Goal: Task Accomplishment & Management: Use online tool/utility

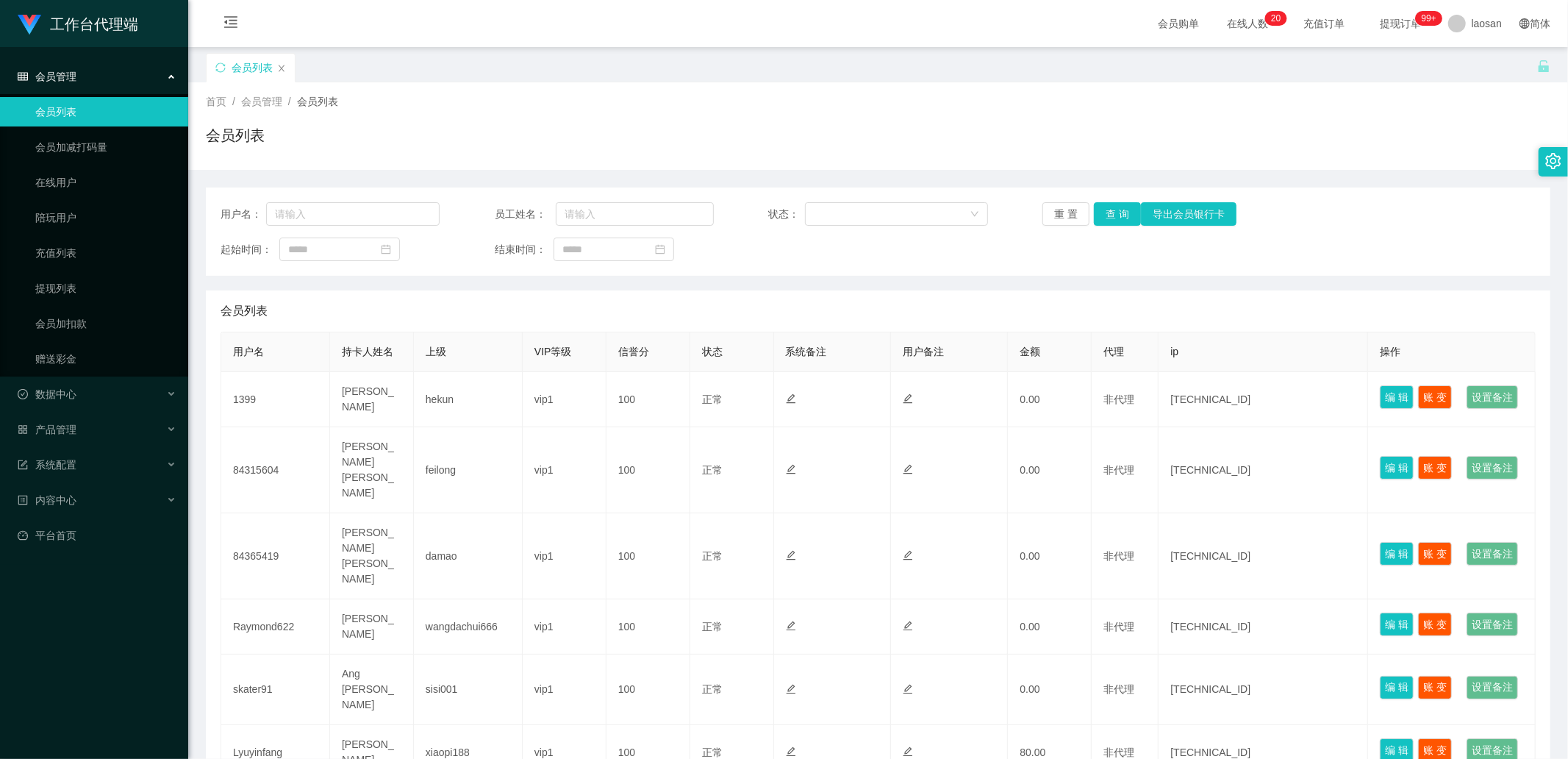
click at [644, 119] on div "首页 / 会员管理 / 会员列表 / 会员列表" at bounding box center [877, 126] width 1345 height 64
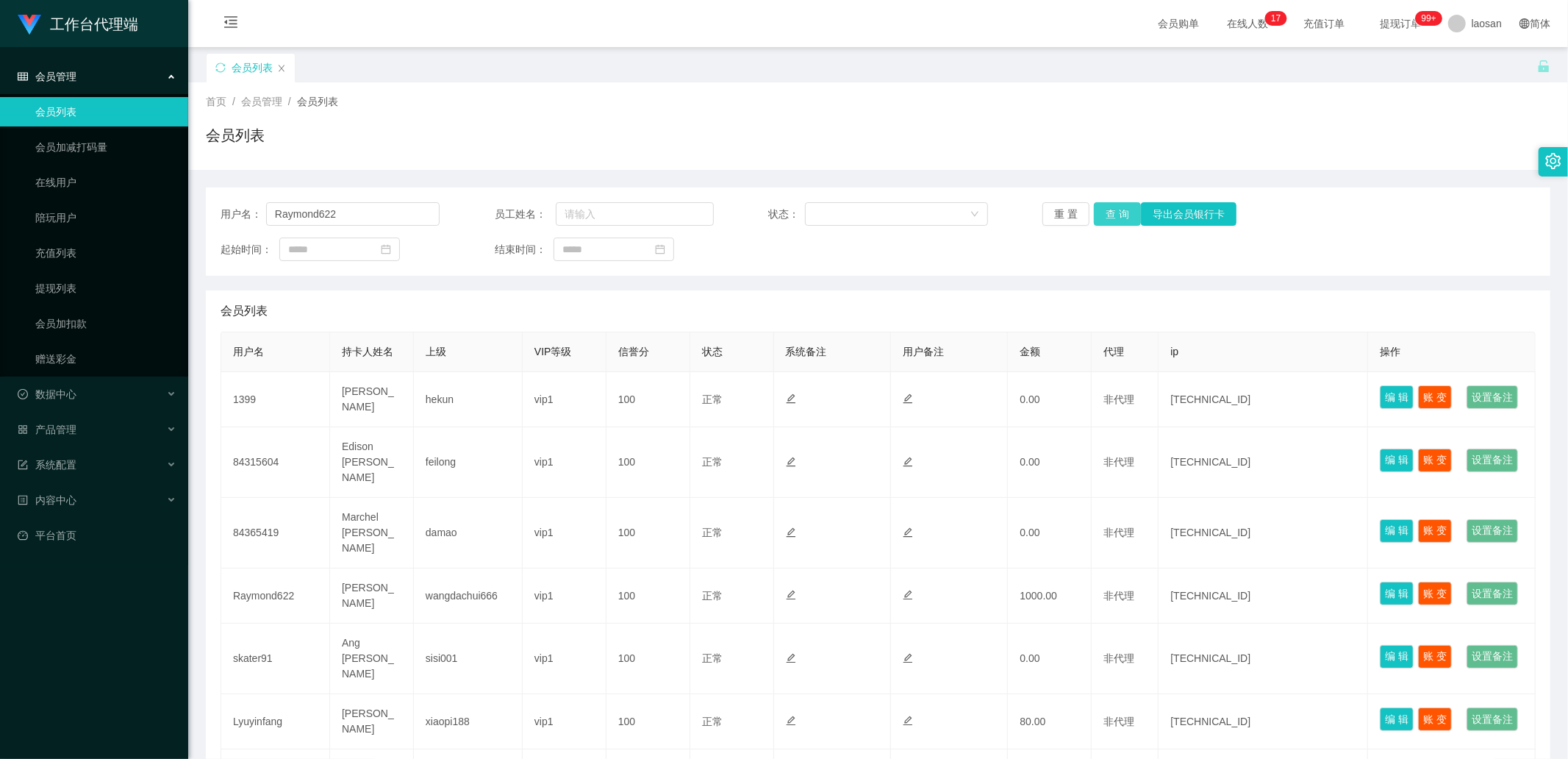
drag, startPoint x: 0, startPoint y: 0, endPoint x: 1114, endPoint y: 233, distance: 1138.1
click at [1110, 212] on button "查 询" at bounding box center [1117, 213] width 47 height 23
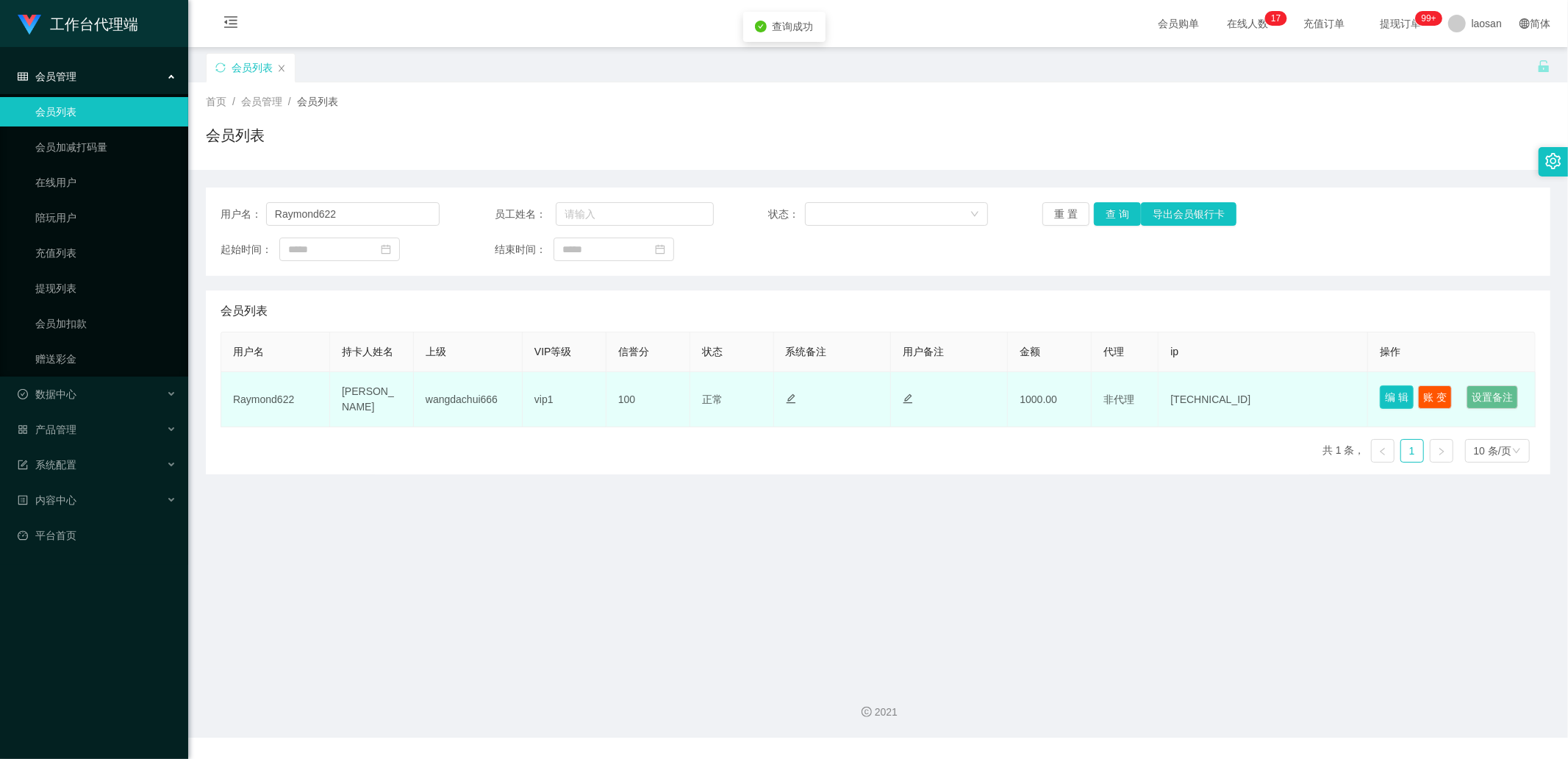
click at [1379, 393] on button "编 辑" at bounding box center [1396, 396] width 34 height 23
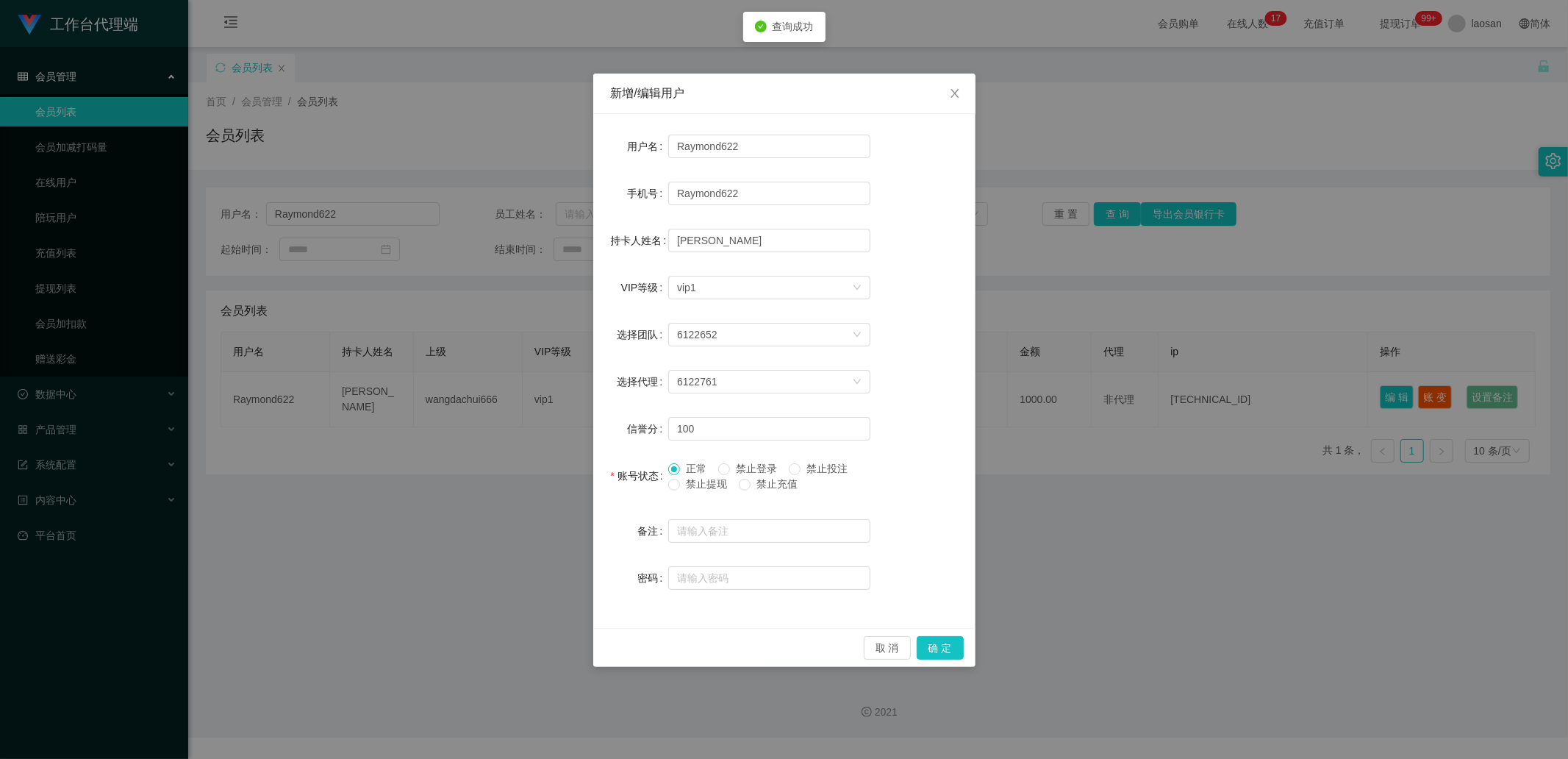
click at [711, 478] on span "禁止提现" at bounding box center [706, 483] width 53 height 12
click at [959, 639] on button "确 定" at bounding box center [940, 647] width 47 height 23
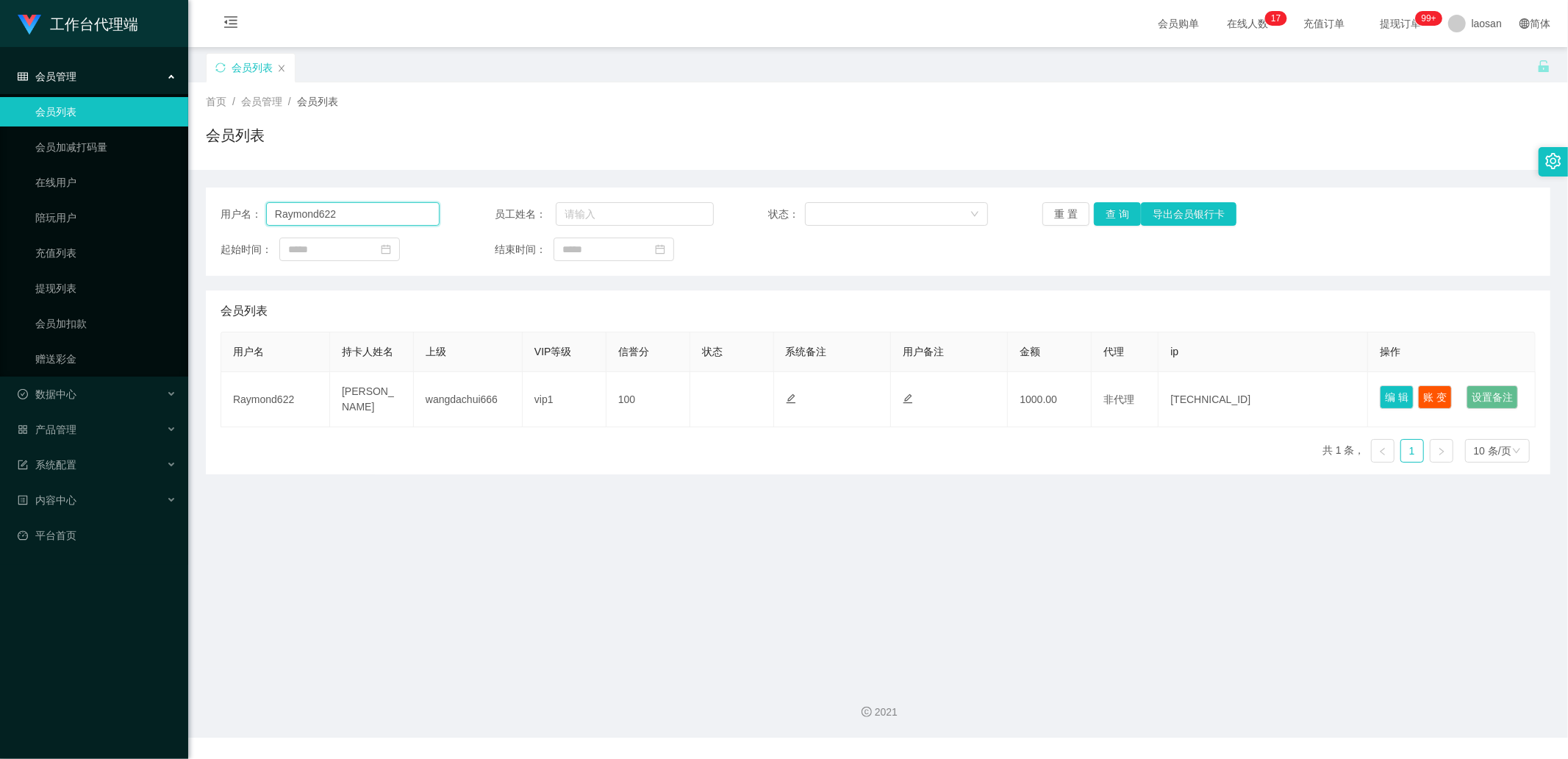
click at [379, 212] on input "Raymond622" at bounding box center [353, 213] width 174 height 23
paste input "Janly29"
type input "Janly29"
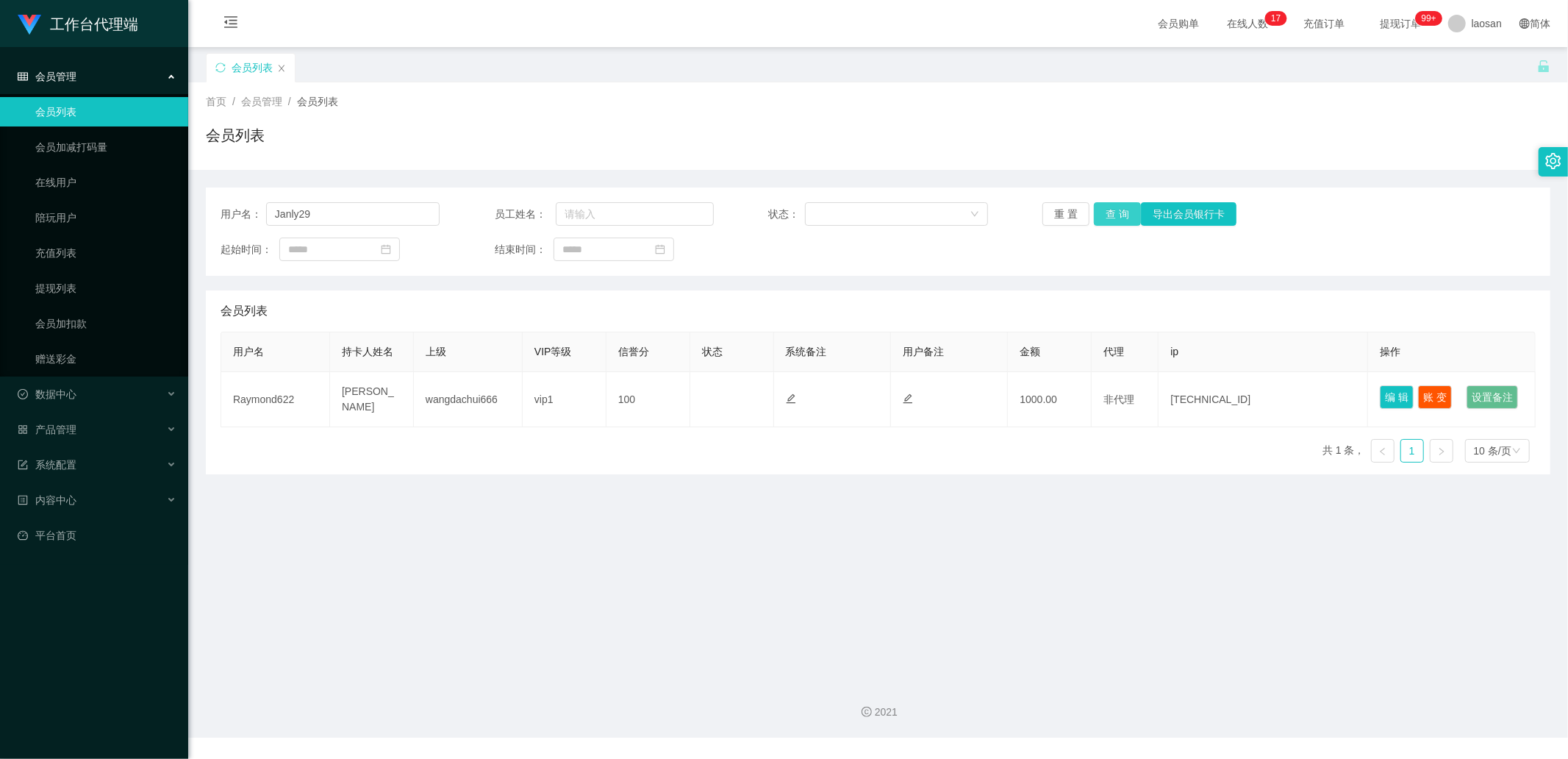
click at [1110, 208] on button "查 询" at bounding box center [1117, 213] width 47 height 23
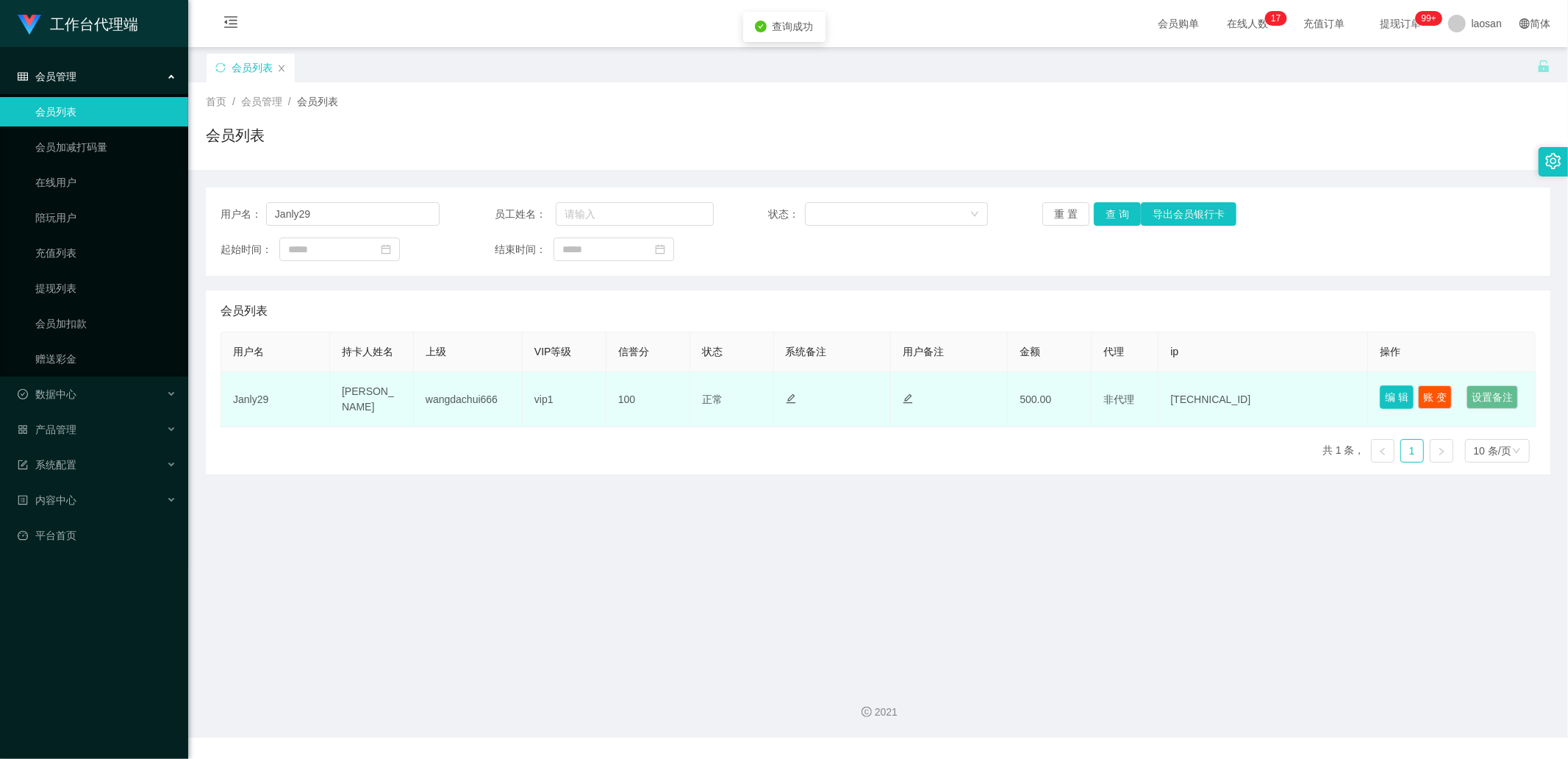
drag, startPoint x: 1390, startPoint y: 395, endPoint x: 1380, endPoint y: 395, distance: 10.0
click at [1388, 398] on button "编 辑" at bounding box center [1396, 396] width 34 height 23
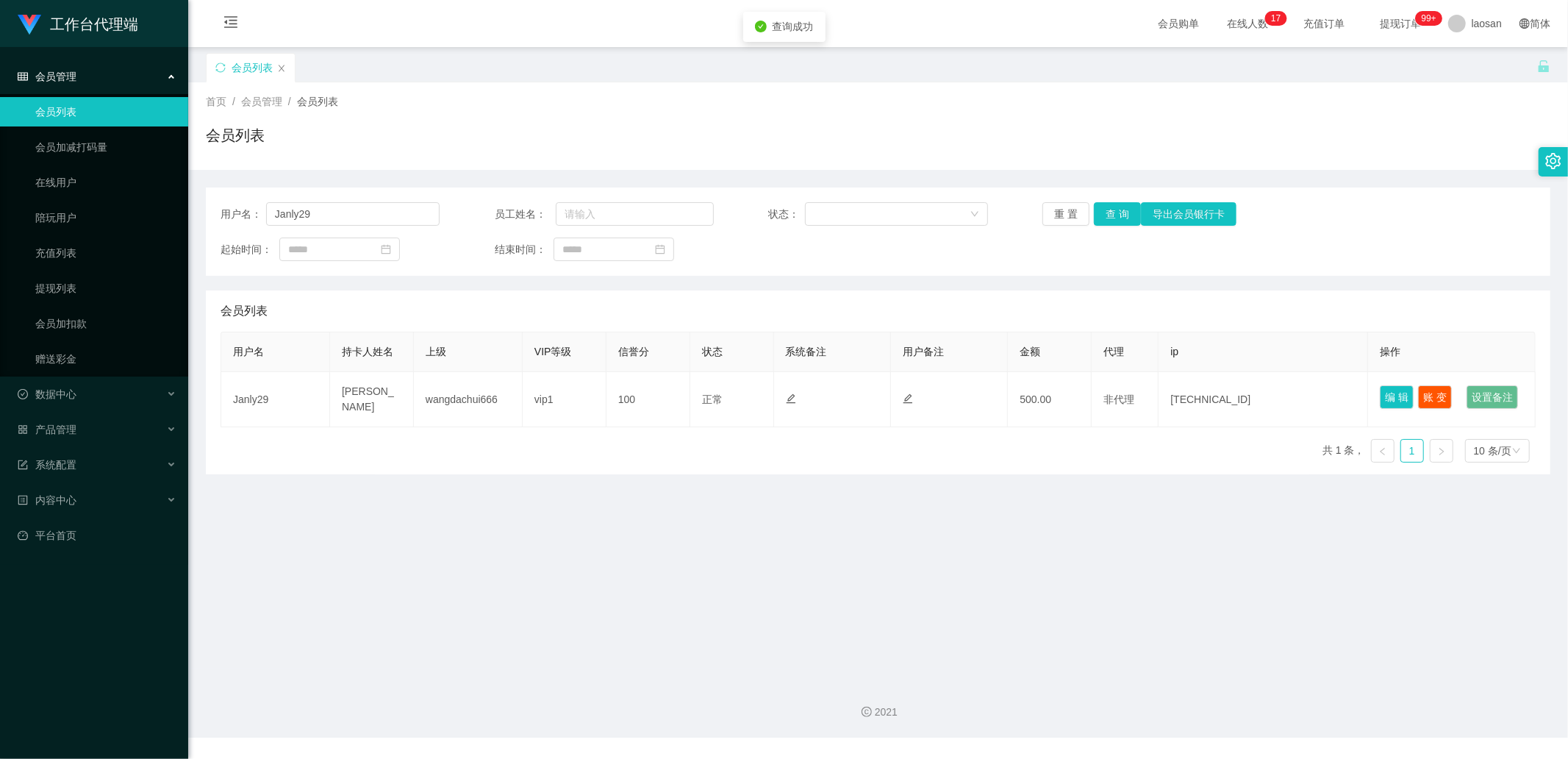
type input "Janly29"
type input "[PERSON_NAME]"
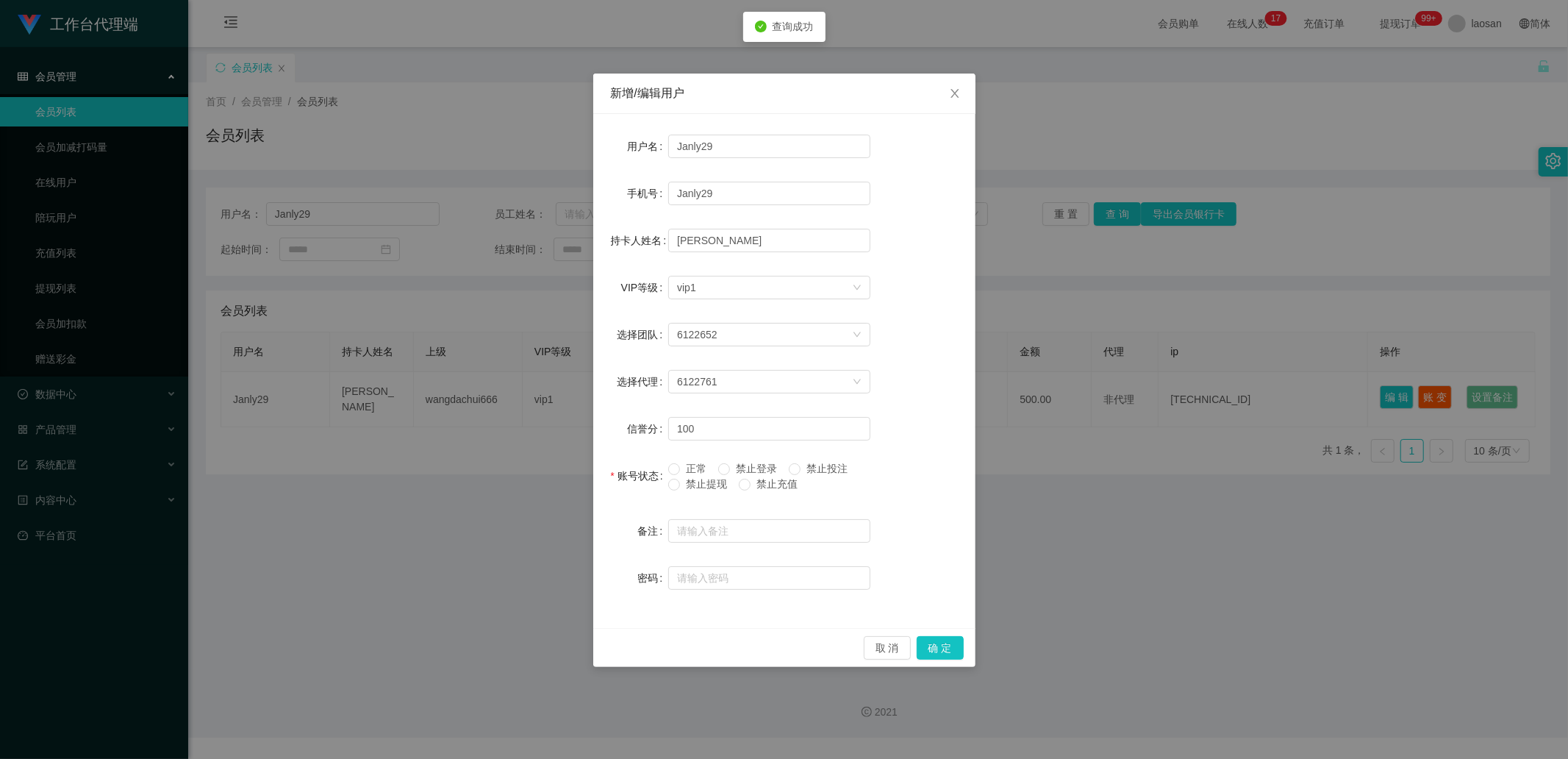
click at [701, 485] on span "禁止提现" at bounding box center [706, 483] width 53 height 12
click at [956, 649] on button "确 定" at bounding box center [940, 647] width 47 height 23
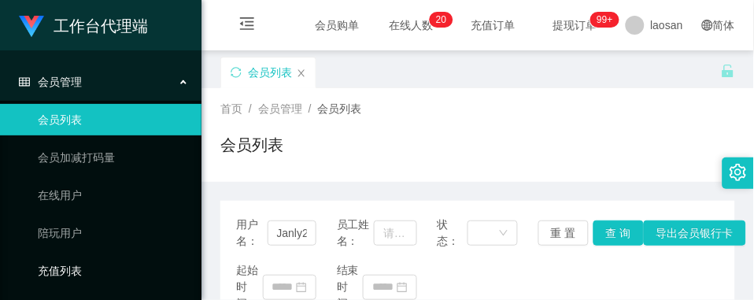
click at [123, 263] on link "充值列表" at bounding box center [113, 270] width 151 height 31
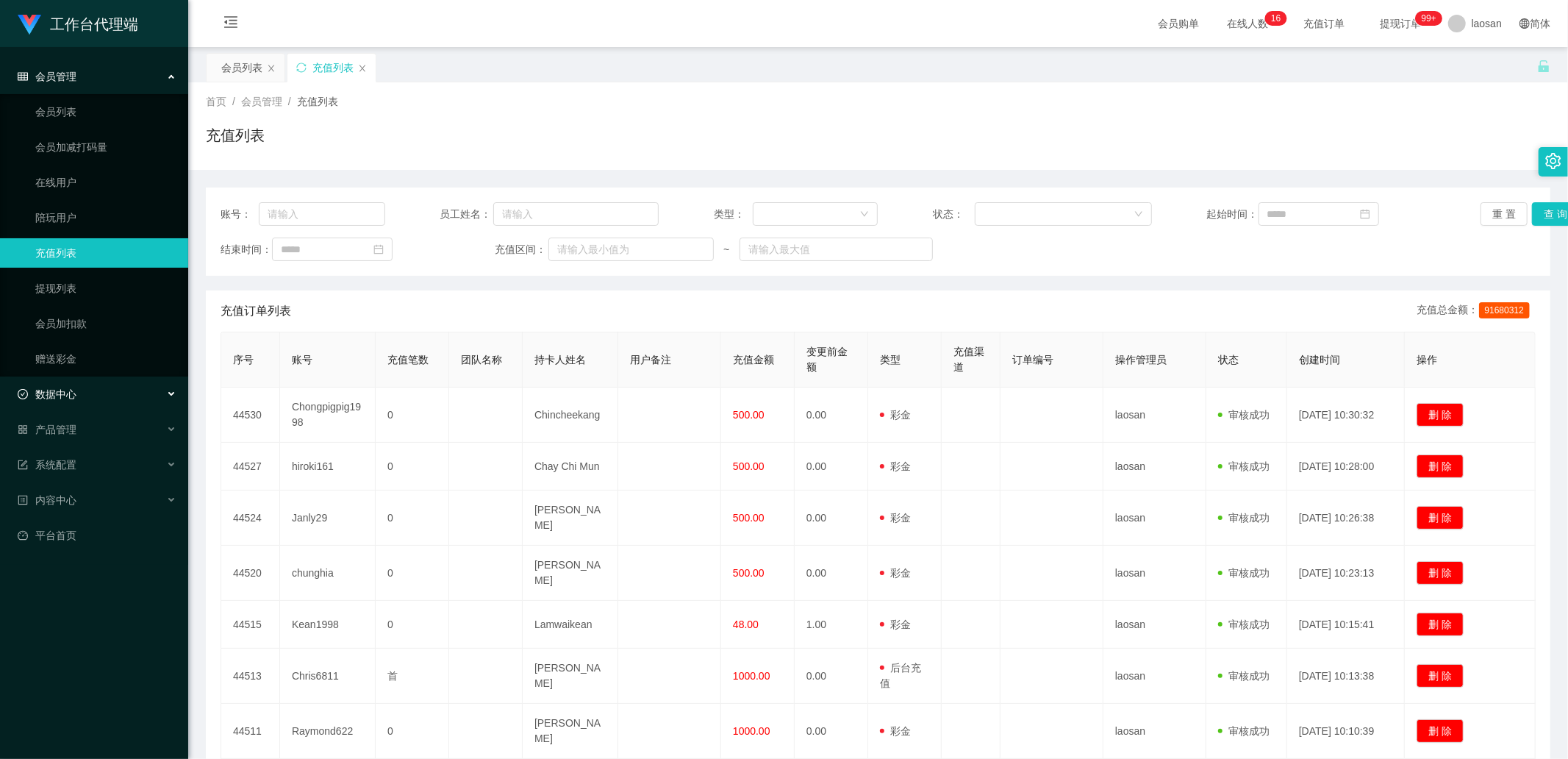
click at [91, 380] on div "数据中心" at bounding box center [93, 394] width 188 height 29
click at [100, 494] on div "产品管理" at bounding box center [93, 499] width 188 height 29
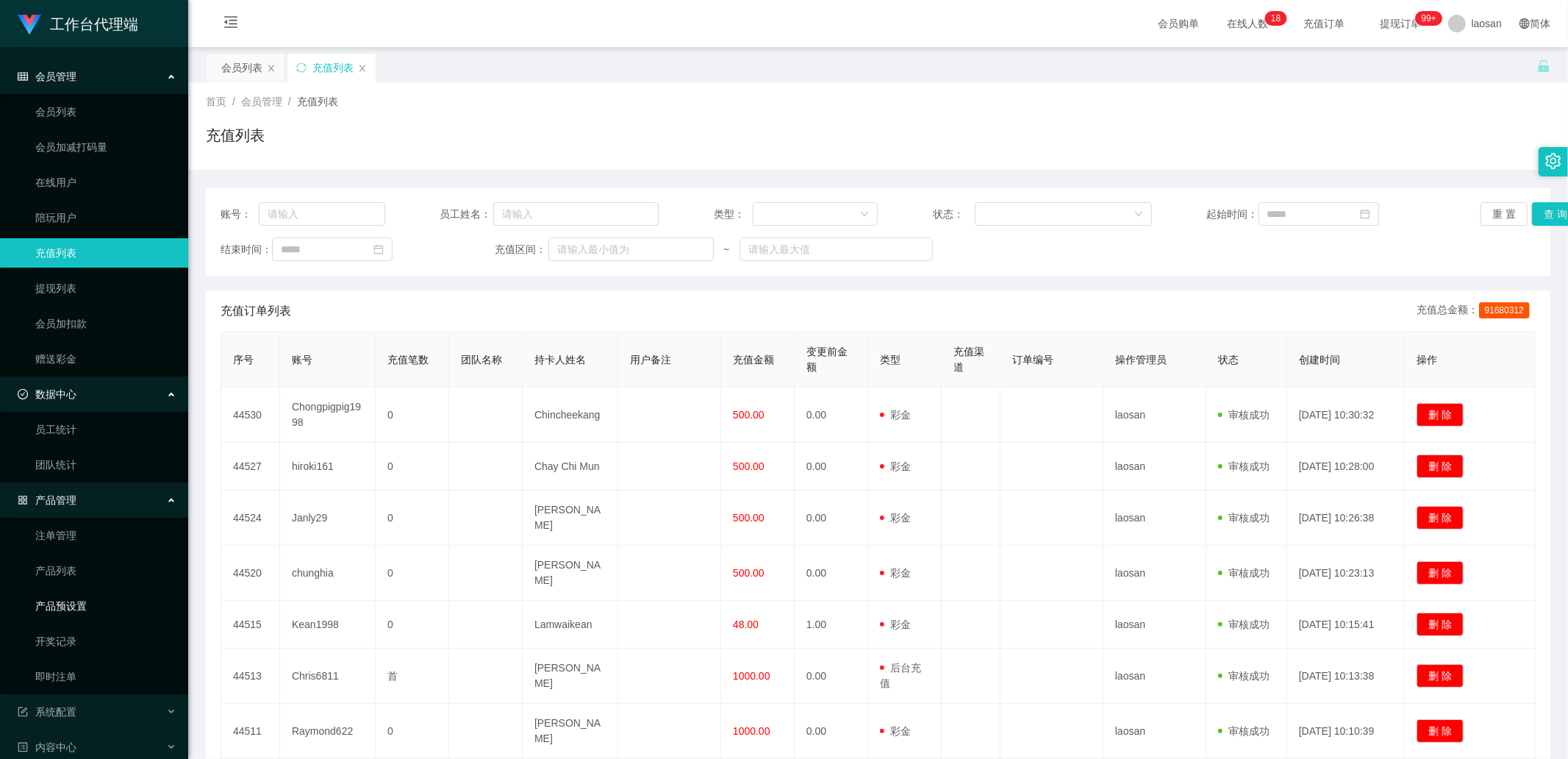
click at [81, 611] on link "产品预设置" at bounding box center [106, 605] width 141 height 29
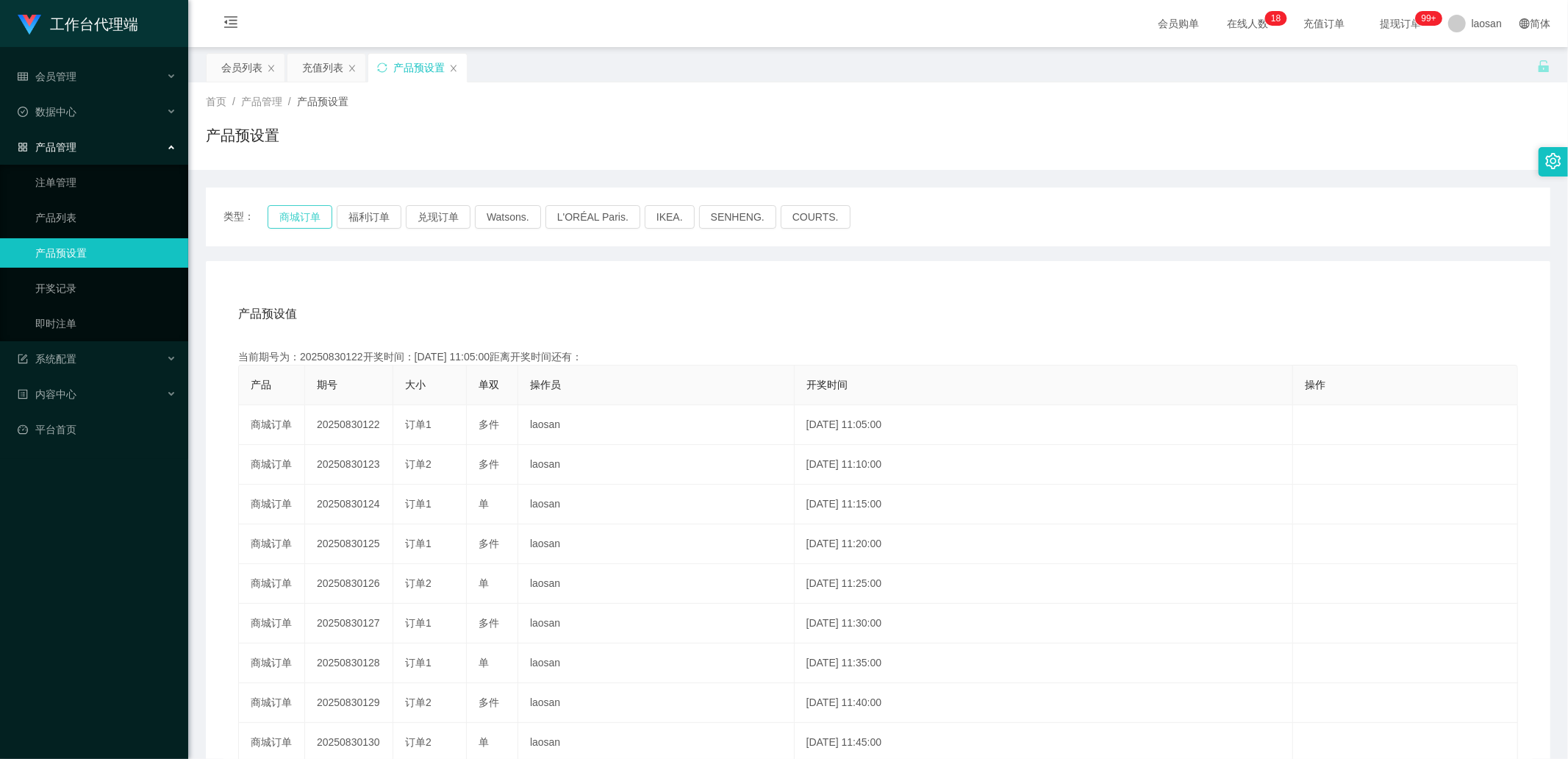
click at [294, 222] on button "商城订单" at bounding box center [299, 216] width 64 height 23
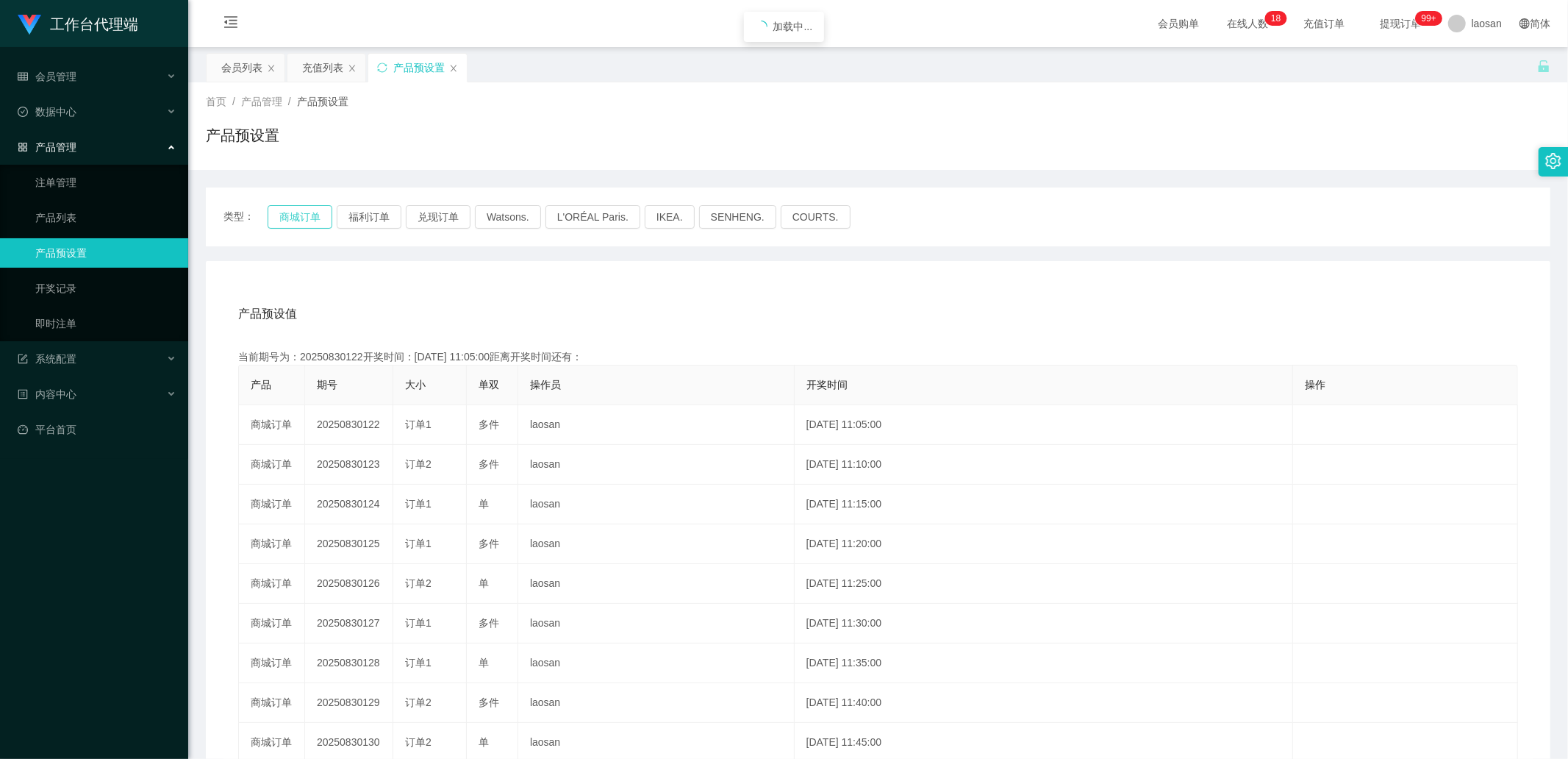
click at [294, 222] on button "商城订单" at bounding box center [299, 216] width 64 height 23
click at [71, 179] on link "注单管理" at bounding box center [106, 181] width 141 height 29
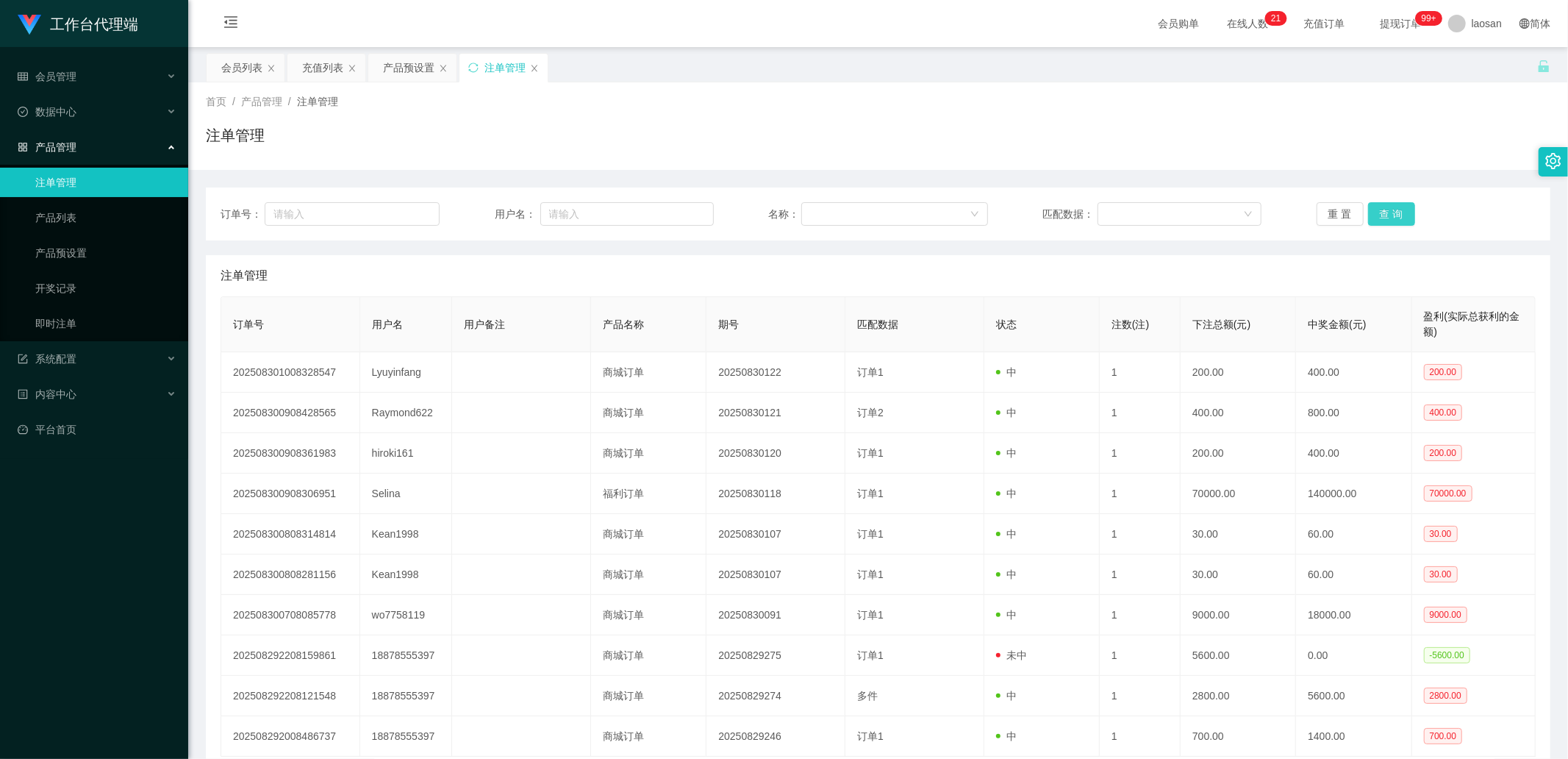
click at [1390, 209] on button "查 询" at bounding box center [1391, 213] width 47 height 23
click at [1390, 209] on button "查 询" at bounding box center [1400, 213] width 64 height 23
click at [1390, 209] on button "查 询" at bounding box center [1391, 213] width 47 height 23
click at [1390, 209] on div "重 置 查 询" at bounding box center [1426, 213] width 219 height 23
click at [1390, 209] on button "查 询" at bounding box center [1391, 213] width 47 height 23
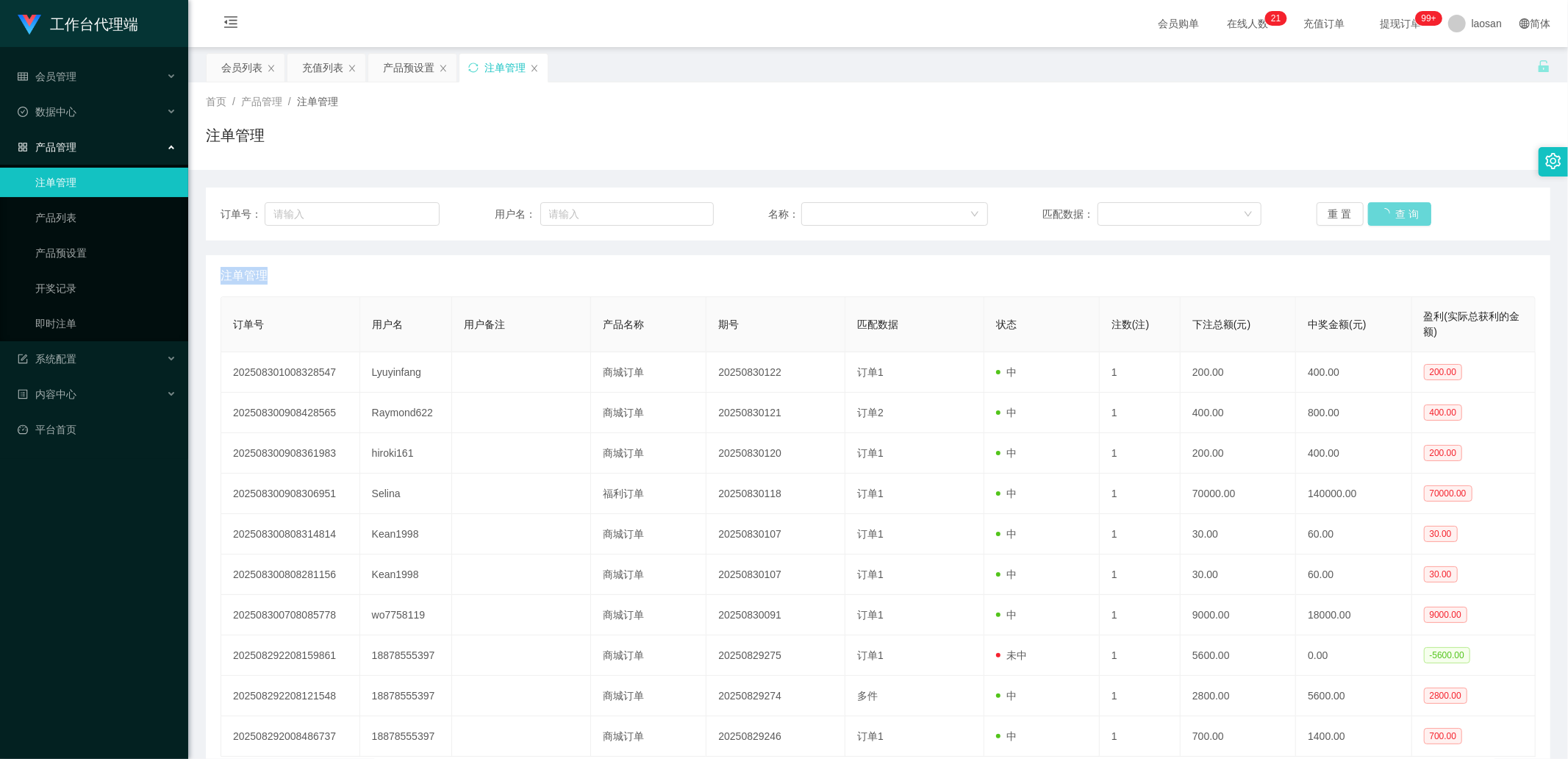
click at [1390, 209] on div "重 置 查 询" at bounding box center [1426, 213] width 219 height 23
click at [1390, 209] on button "查 询" at bounding box center [1391, 213] width 47 height 23
click at [1390, 209] on div "重 置 查 询" at bounding box center [1426, 213] width 219 height 23
click at [1390, 209] on button "查 询" at bounding box center [1391, 213] width 47 height 23
click at [1390, 209] on div "重 置 查 询" at bounding box center [1426, 213] width 219 height 23
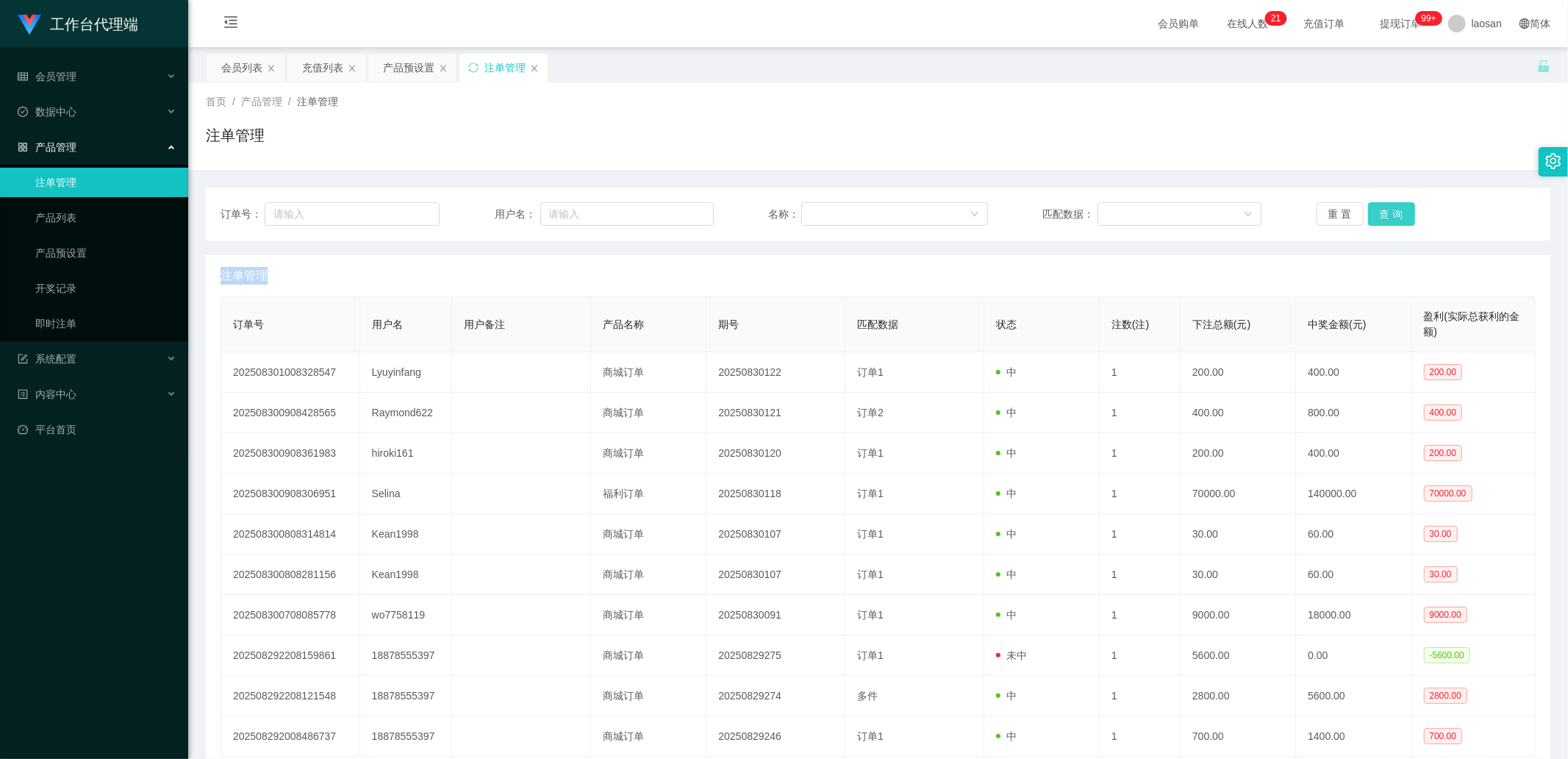
click at [1390, 209] on button "查 询" at bounding box center [1391, 213] width 47 height 23
click at [1390, 209] on div "重 置 查 询" at bounding box center [1426, 213] width 219 height 23
click at [1390, 209] on button "查 询" at bounding box center [1391, 213] width 47 height 23
click at [1390, 209] on div "重 置 查 询" at bounding box center [1426, 213] width 219 height 23
click at [1383, 210] on button "查 询" at bounding box center [1391, 213] width 47 height 23
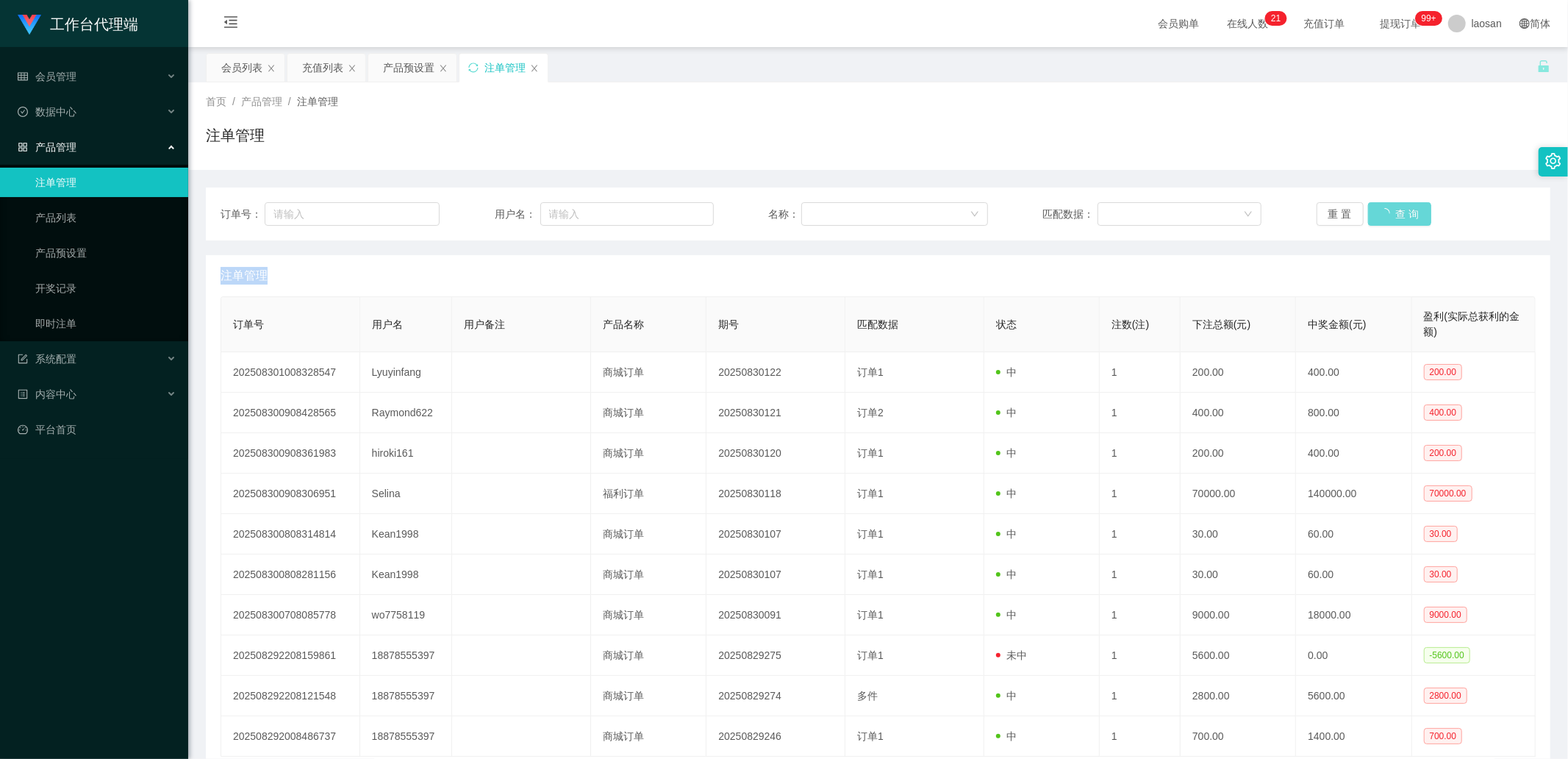
click at [1383, 210] on div "重 置 查 询" at bounding box center [1426, 213] width 219 height 23
click at [1383, 210] on button "查 询" at bounding box center [1391, 213] width 47 height 23
click at [1383, 210] on div "重 置 查 询" at bounding box center [1426, 213] width 219 height 23
click at [1383, 210] on button "查 询" at bounding box center [1391, 213] width 47 height 23
click at [1383, 210] on div "重 置 查 询" at bounding box center [1426, 213] width 219 height 23
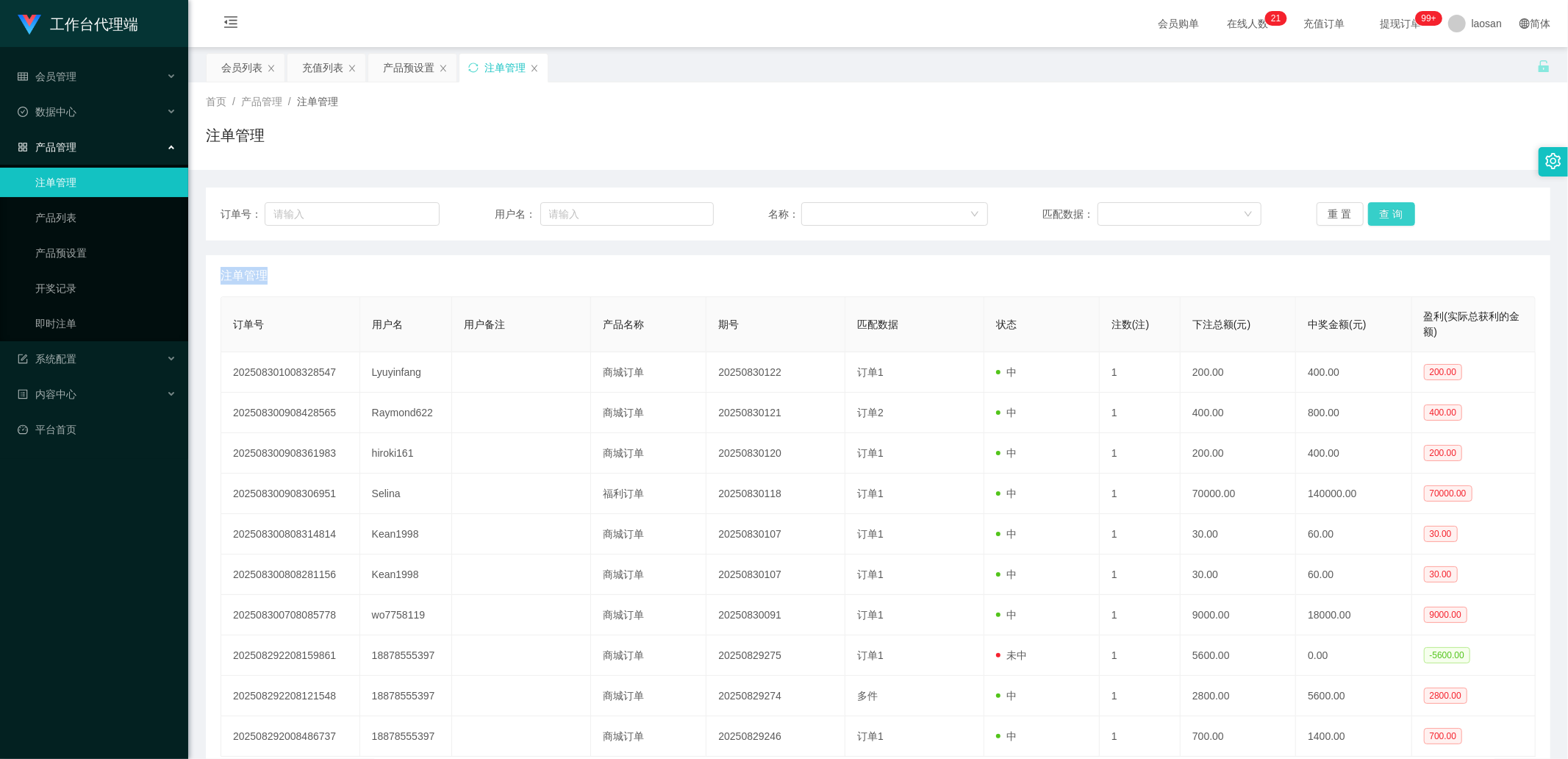
click at [1383, 210] on button "查 询" at bounding box center [1391, 213] width 47 height 23
click at [1383, 210] on div "重 置 查 询" at bounding box center [1426, 213] width 219 height 23
click at [1383, 210] on button "查 询" at bounding box center [1391, 213] width 47 height 23
click at [1383, 210] on div "重 置 查 询" at bounding box center [1426, 213] width 219 height 23
click at [1383, 210] on button "查 询" at bounding box center [1391, 213] width 47 height 23
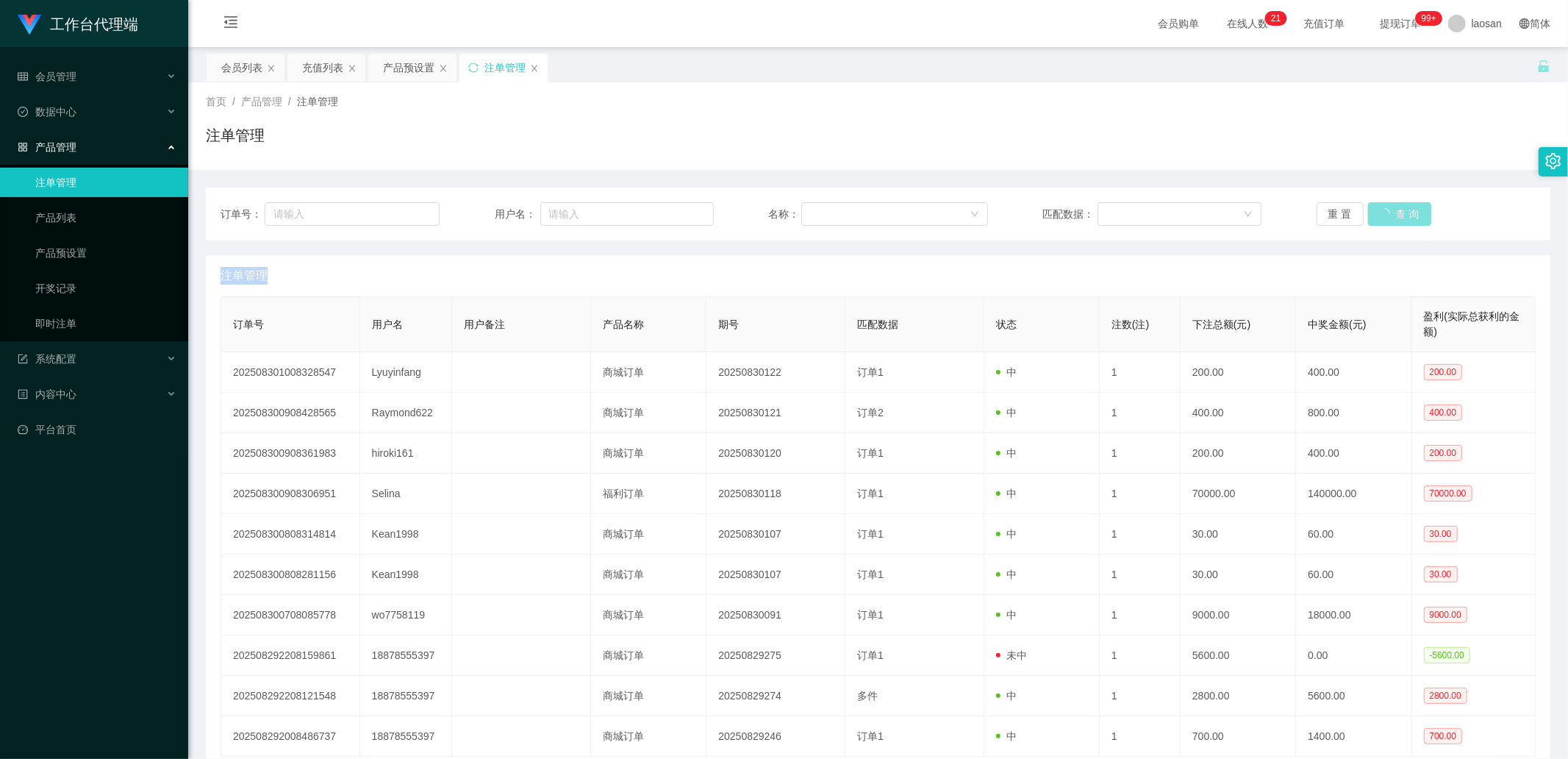
click at [1383, 210] on div "重 置 查 询" at bounding box center [1426, 213] width 219 height 23
click at [1383, 210] on button "查 询" at bounding box center [1391, 213] width 47 height 23
click at [1385, 210] on div "重 置 查 询" at bounding box center [1426, 213] width 219 height 23
click at [1385, 210] on button "查 询" at bounding box center [1391, 213] width 47 height 23
click at [1385, 210] on div "重 置 查 询" at bounding box center [1426, 213] width 219 height 23
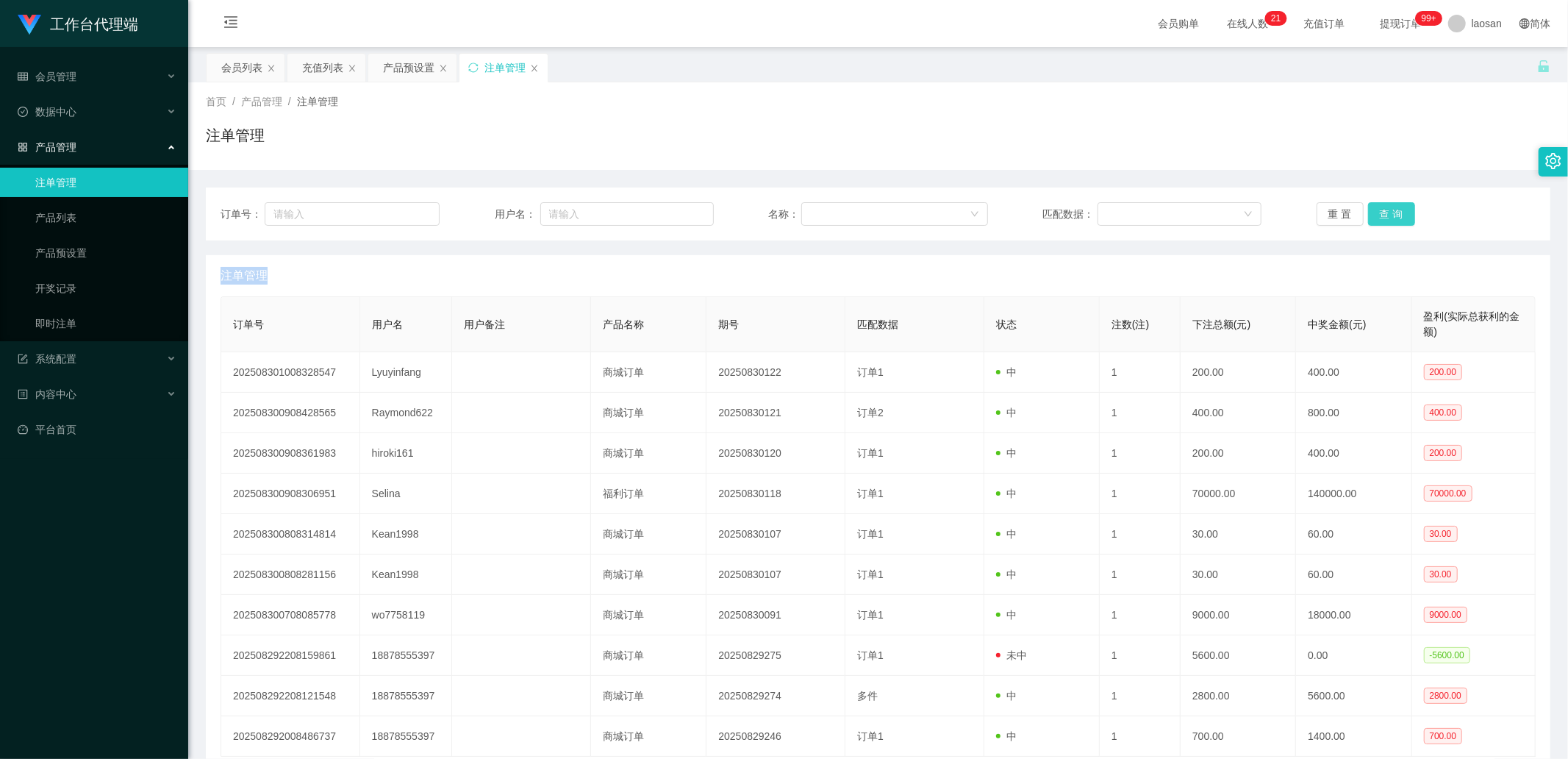
click at [1385, 210] on button "查 询" at bounding box center [1391, 213] width 47 height 23
click at [1385, 210] on div "重 置 查 询" at bounding box center [1426, 213] width 219 height 23
click at [1385, 210] on button "查 询" at bounding box center [1391, 213] width 47 height 23
click at [1385, 210] on div "重 置 查 询" at bounding box center [1426, 213] width 219 height 23
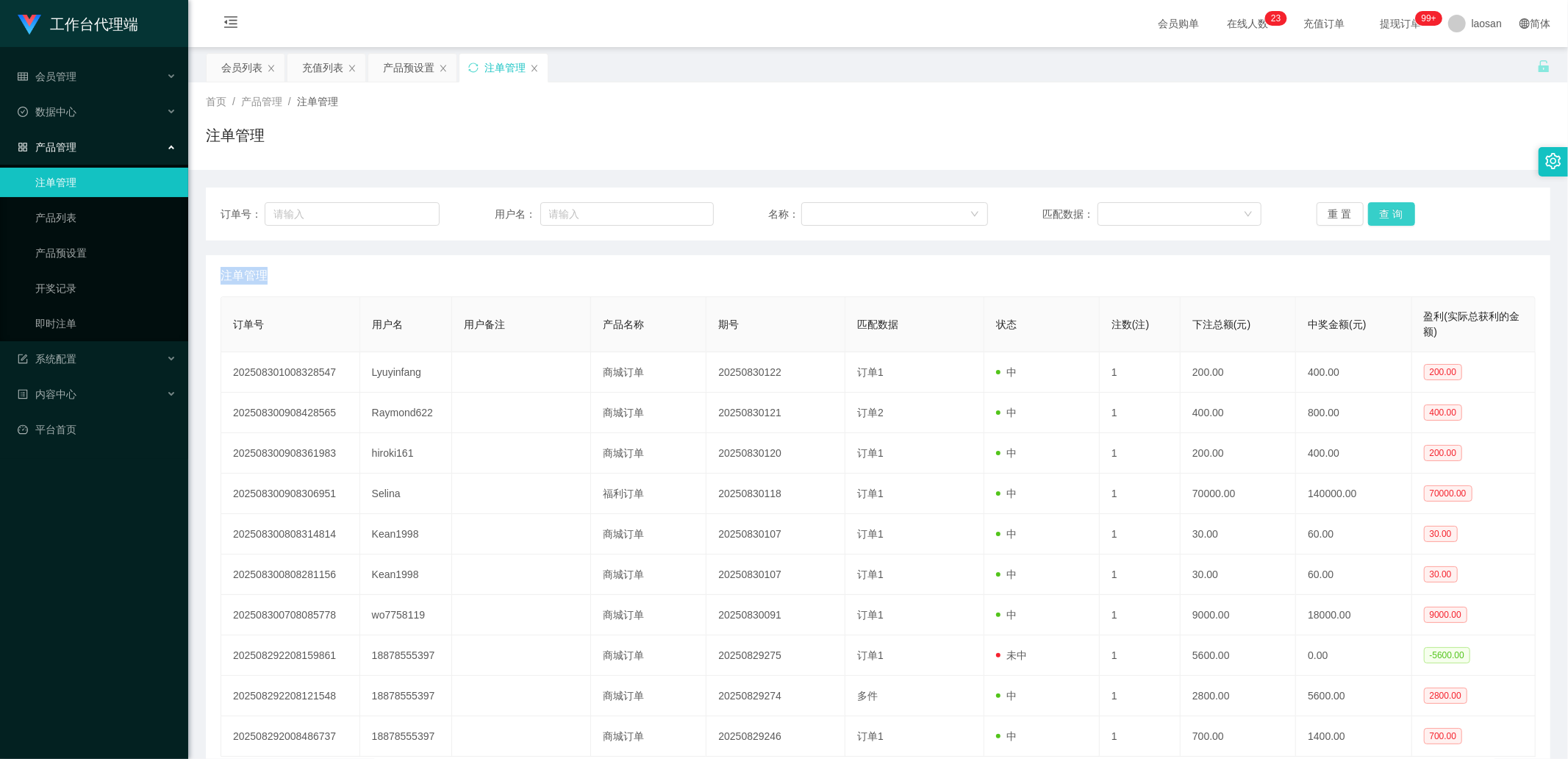
click at [1385, 210] on button "查 询" at bounding box center [1391, 213] width 47 height 23
click at [1385, 210] on div "重 置 查 询" at bounding box center [1426, 213] width 219 height 23
click at [1385, 210] on button "查 询" at bounding box center [1391, 213] width 47 height 23
click at [1385, 210] on div "重 置 查 询" at bounding box center [1426, 213] width 219 height 23
click at [1385, 210] on button "查 询" at bounding box center [1391, 213] width 47 height 23
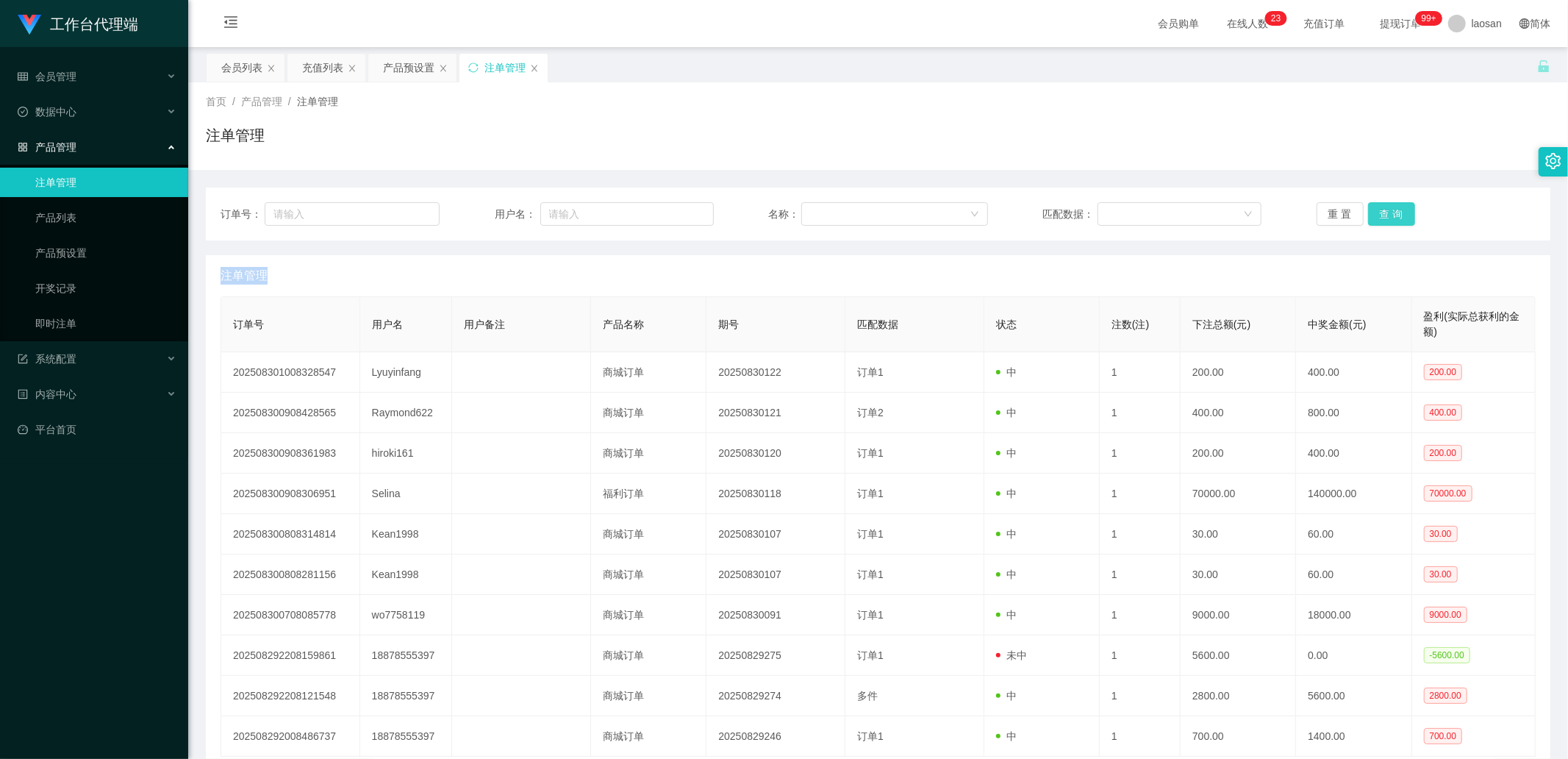
click at [1385, 210] on div "重 置 查 询" at bounding box center [1426, 213] width 219 height 23
click at [1385, 210] on button "查 询" at bounding box center [1391, 213] width 47 height 23
click at [1385, 210] on div "重 置 查 询" at bounding box center [1426, 213] width 219 height 23
click at [1385, 210] on button "查 询" at bounding box center [1391, 213] width 47 height 23
click at [1385, 210] on div "重 置 查 询" at bounding box center [1426, 213] width 219 height 23
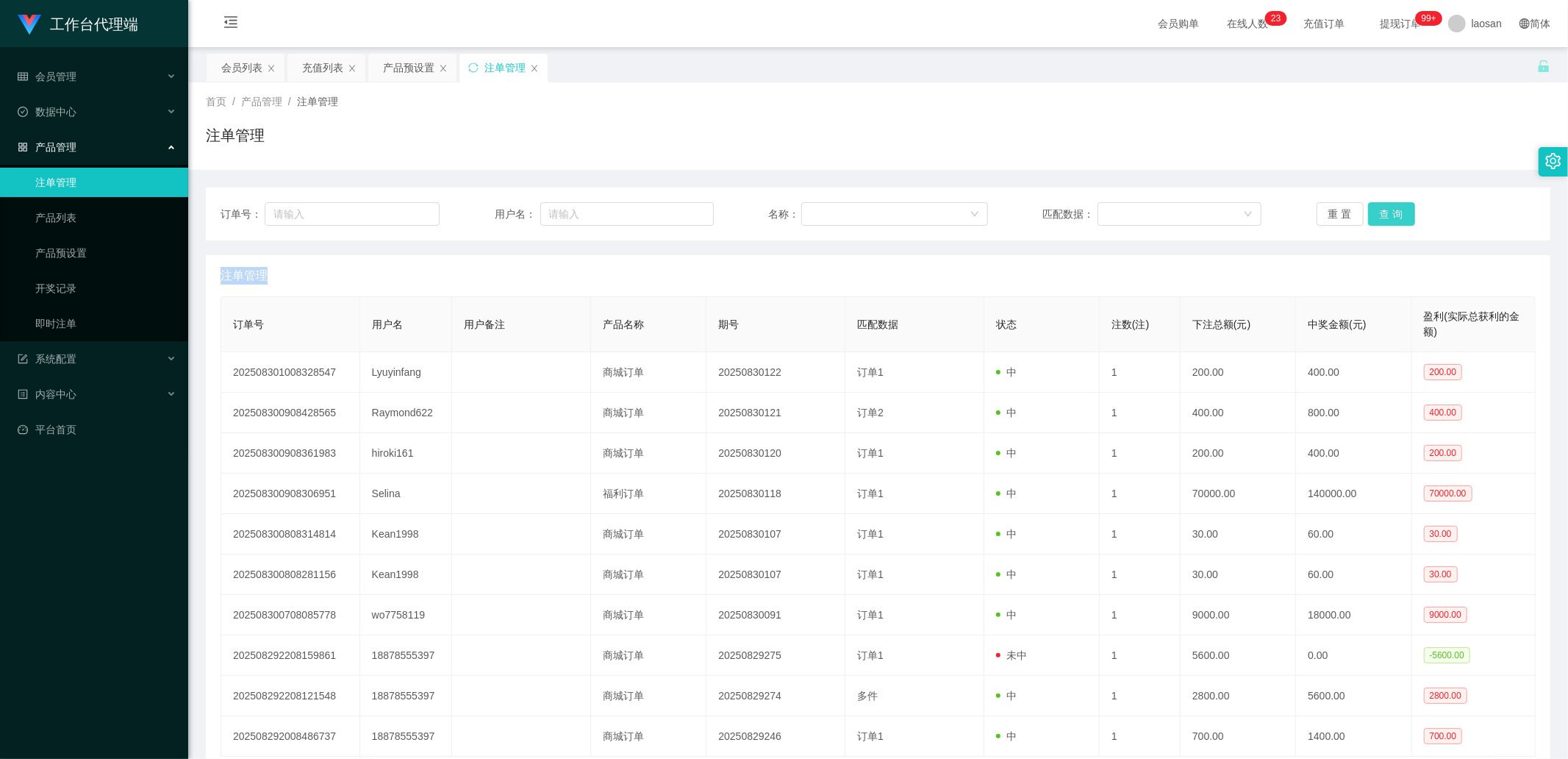
click at [1385, 210] on button "查 询" at bounding box center [1391, 213] width 47 height 23
click at [1385, 210] on div "重 置 查 询" at bounding box center [1426, 213] width 219 height 23
click at [1385, 210] on button "查 询" at bounding box center [1391, 213] width 47 height 23
click at [1385, 210] on div "重 置 查 询" at bounding box center [1426, 213] width 219 height 23
click at [1385, 210] on button "查 询" at bounding box center [1391, 213] width 47 height 23
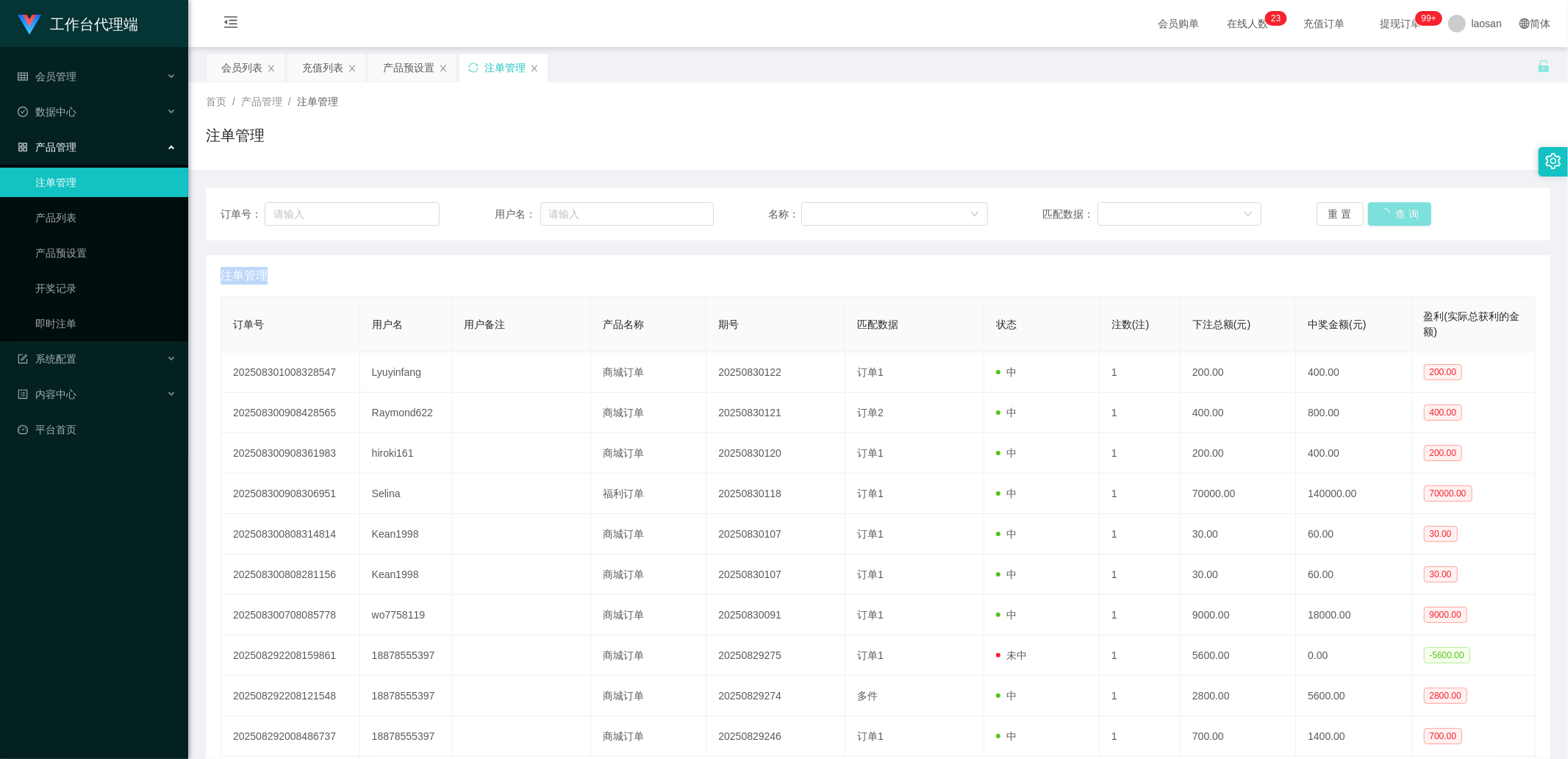
click at [1385, 210] on div "重 置 查 询" at bounding box center [1426, 213] width 219 height 23
click at [1385, 210] on button "查 询" at bounding box center [1391, 213] width 47 height 23
click at [1385, 210] on div "重 置 查 询" at bounding box center [1426, 213] width 219 height 23
click at [1385, 210] on button "查 询" at bounding box center [1391, 213] width 47 height 23
click at [1385, 210] on div "重 置 查 询" at bounding box center [1426, 213] width 219 height 23
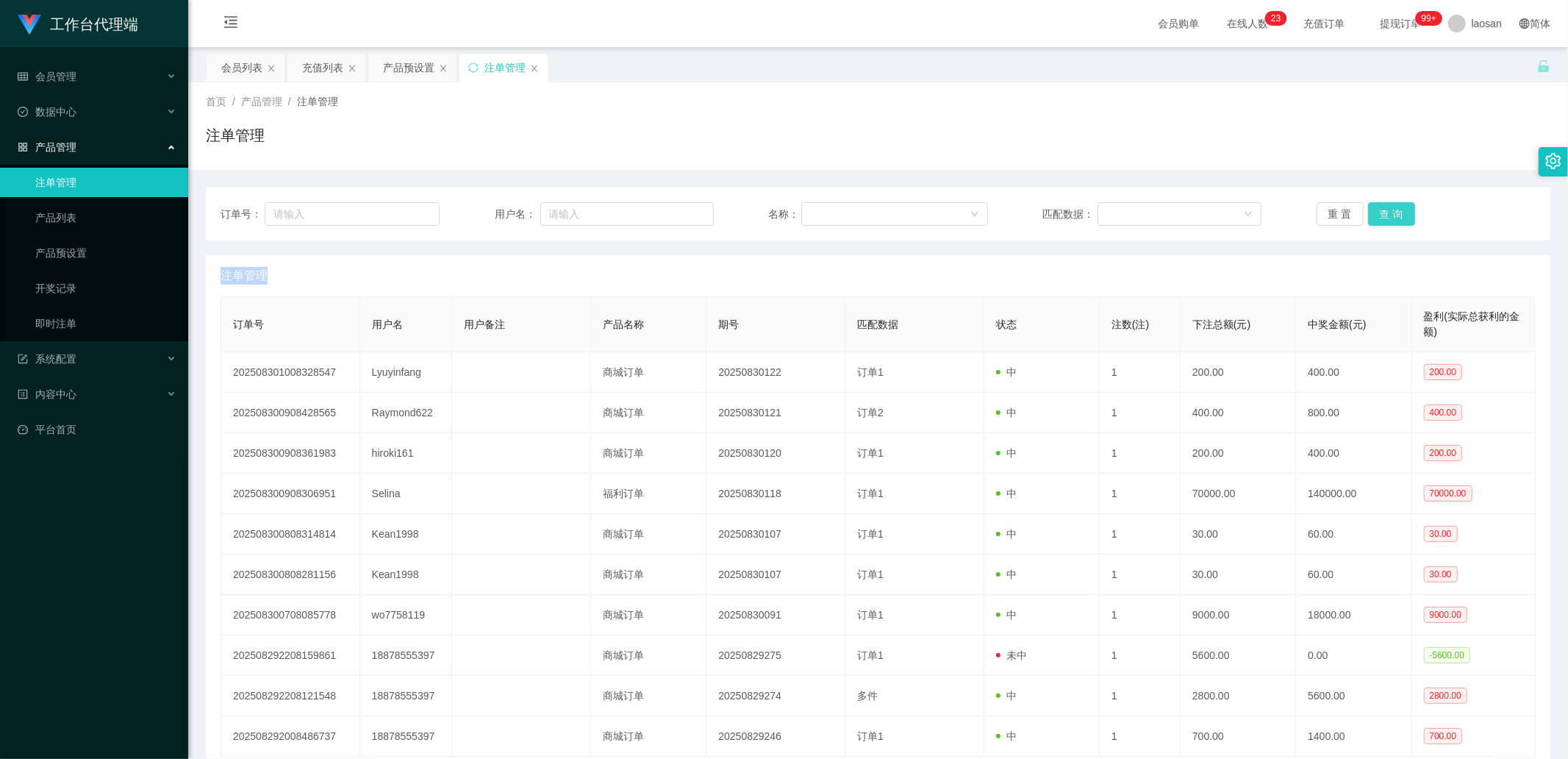
click at [1385, 210] on button "查 询" at bounding box center [1391, 213] width 47 height 23
click at [1385, 210] on div "重 置 查 询" at bounding box center [1426, 213] width 219 height 23
click at [1385, 210] on button "查 询" at bounding box center [1391, 213] width 47 height 23
click at [1385, 210] on div "重 置 查 询" at bounding box center [1426, 213] width 219 height 23
click at [521, 166] on div "首页 / 产品管理 / 注单管理 / 注单管理" at bounding box center [877, 126] width 1379 height 88
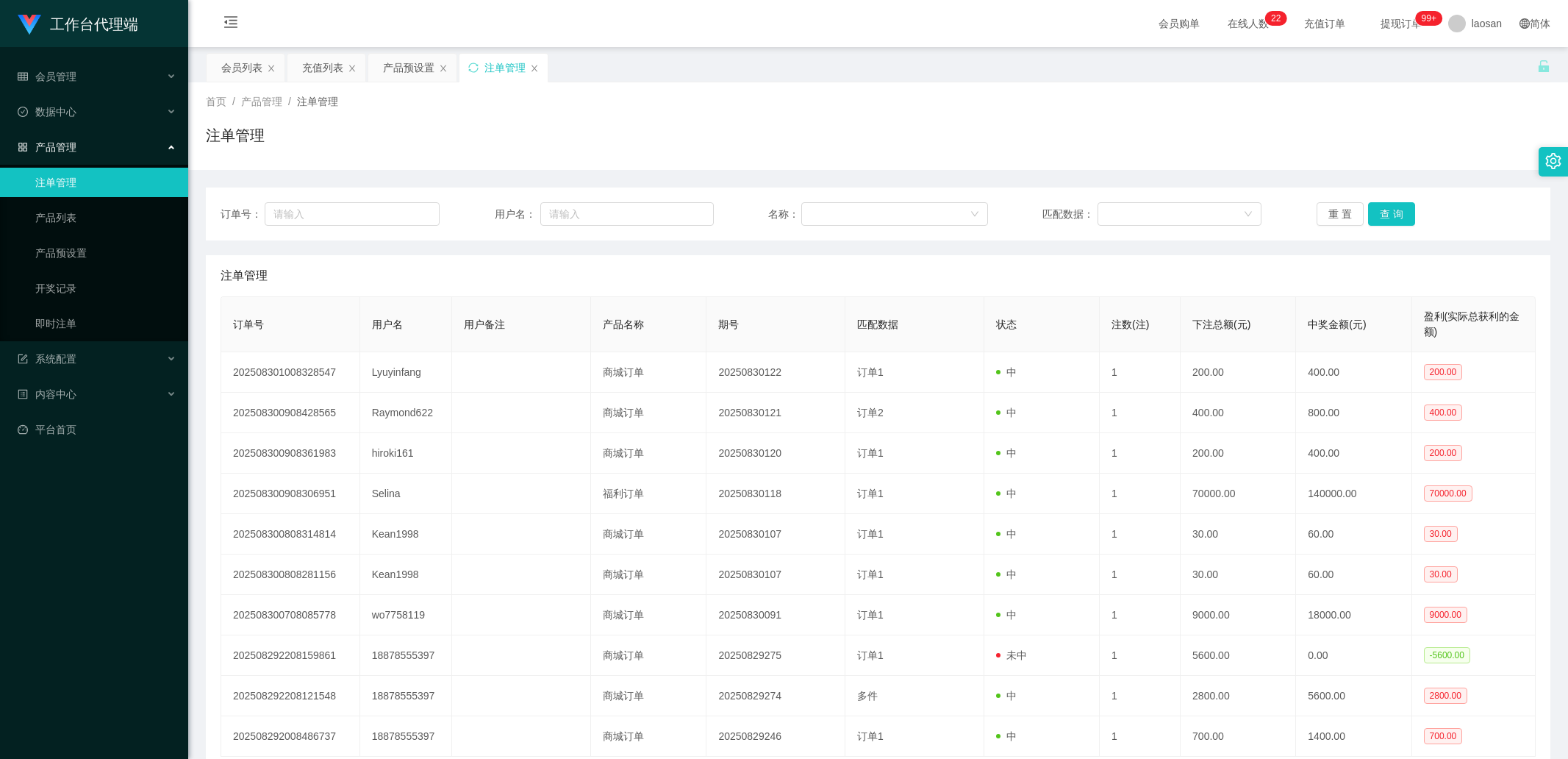
click at [1376, 214] on button "查 询" at bounding box center [1391, 213] width 47 height 23
click at [1376, 214] on div "重 置 查 询" at bounding box center [1426, 213] width 219 height 23
click at [1376, 214] on button "查 询" at bounding box center [1391, 213] width 47 height 23
click at [1376, 214] on div "重 置 查 询" at bounding box center [1426, 213] width 219 height 23
click at [401, 60] on div "产品预设置" at bounding box center [408, 67] width 51 height 28
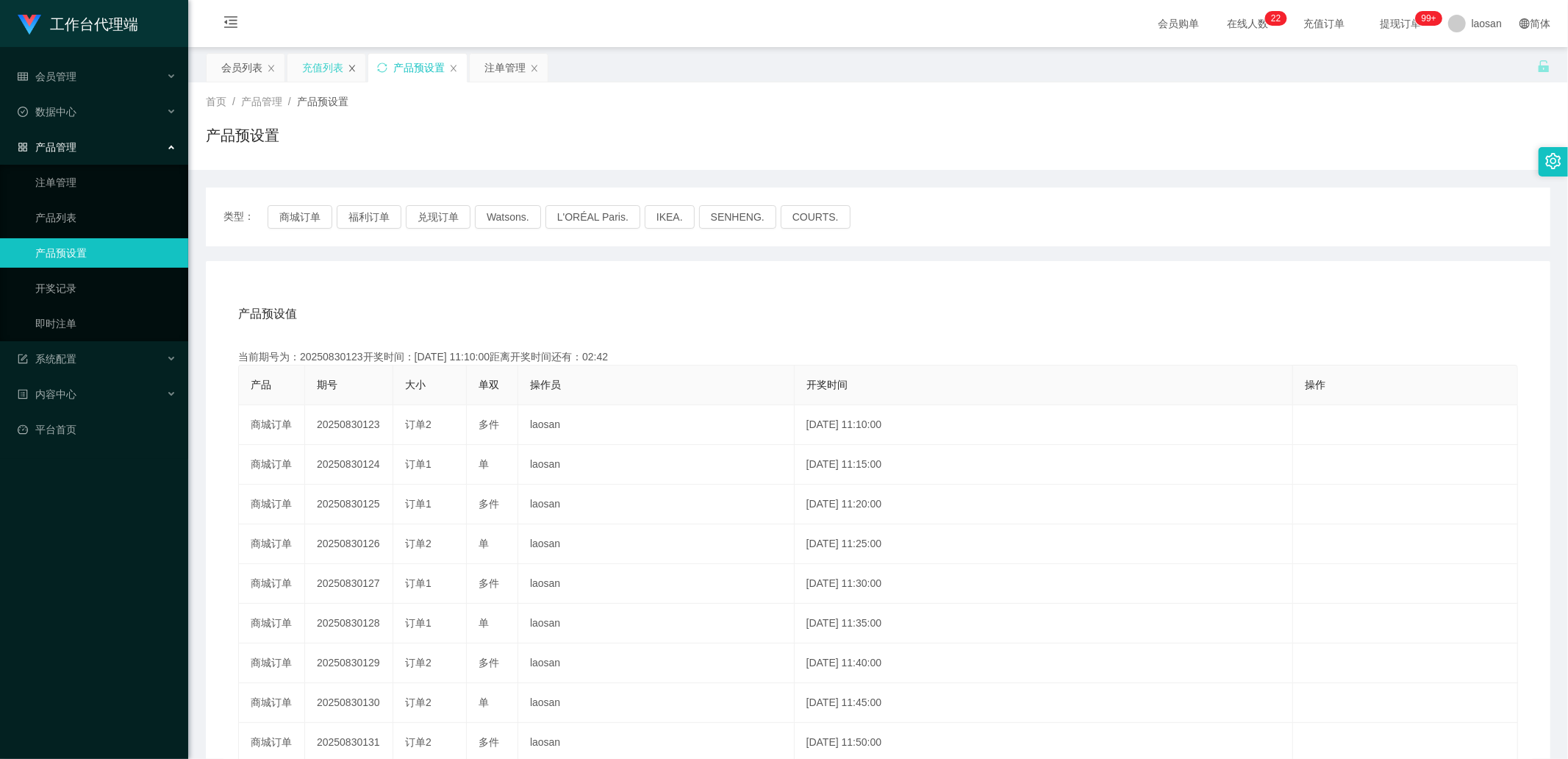
click at [354, 64] on icon "图标: close" at bounding box center [352, 67] width 6 height 7
click at [407, 71] on div "注单管理" at bounding box center [424, 67] width 41 height 28
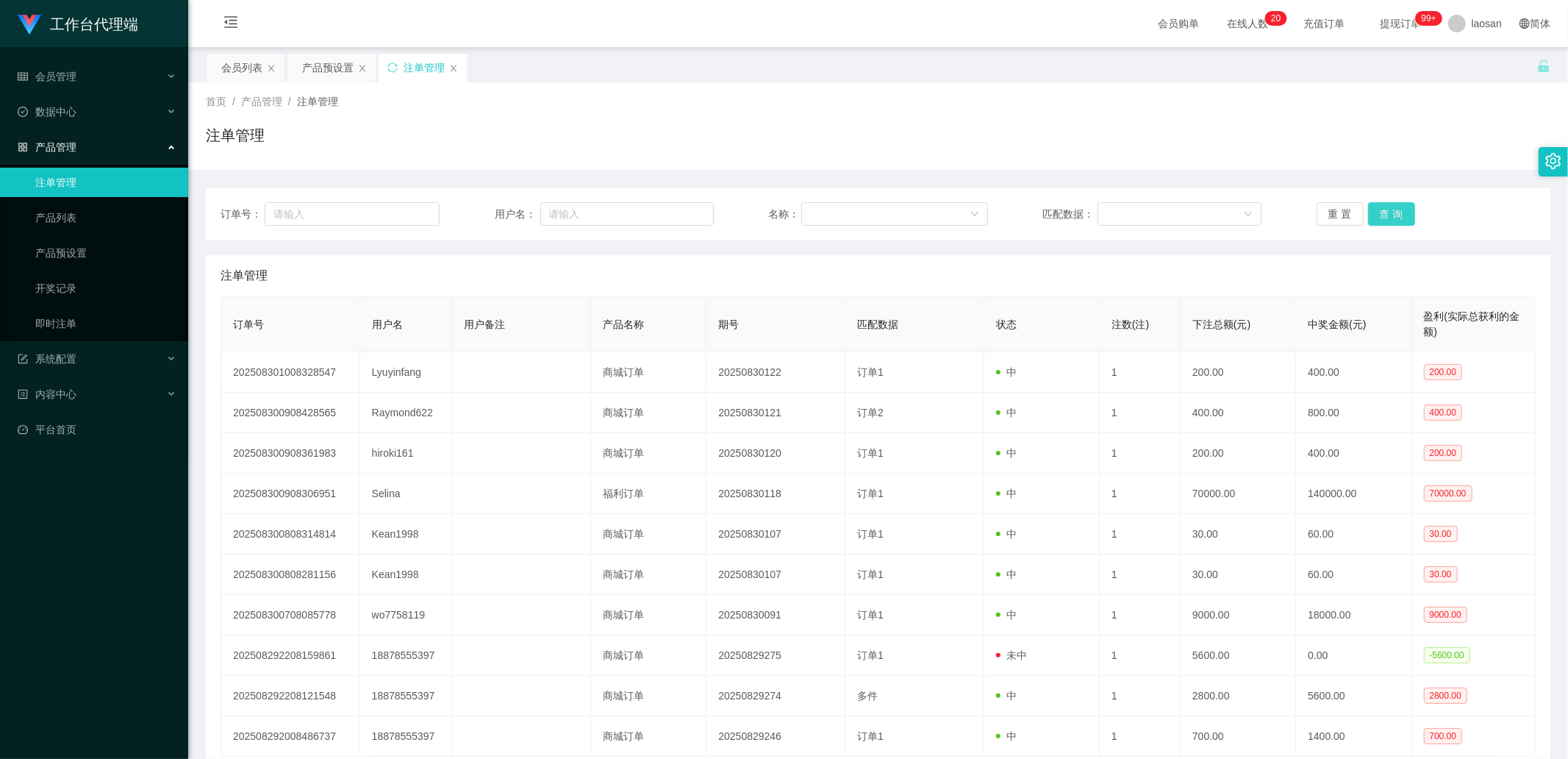
click at [1399, 206] on button "查 询" at bounding box center [1391, 213] width 47 height 23
click at [1400, 206] on div "重 置 查 询" at bounding box center [1426, 213] width 219 height 23
click at [1400, 206] on button "查 询" at bounding box center [1391, 213] width 47 height 23
click at [405, 71] on div "注单管理" at bounding box center [424, 67] width 41 height 28
